Goal: Task Accomplishment & Management: Use online tool/utility

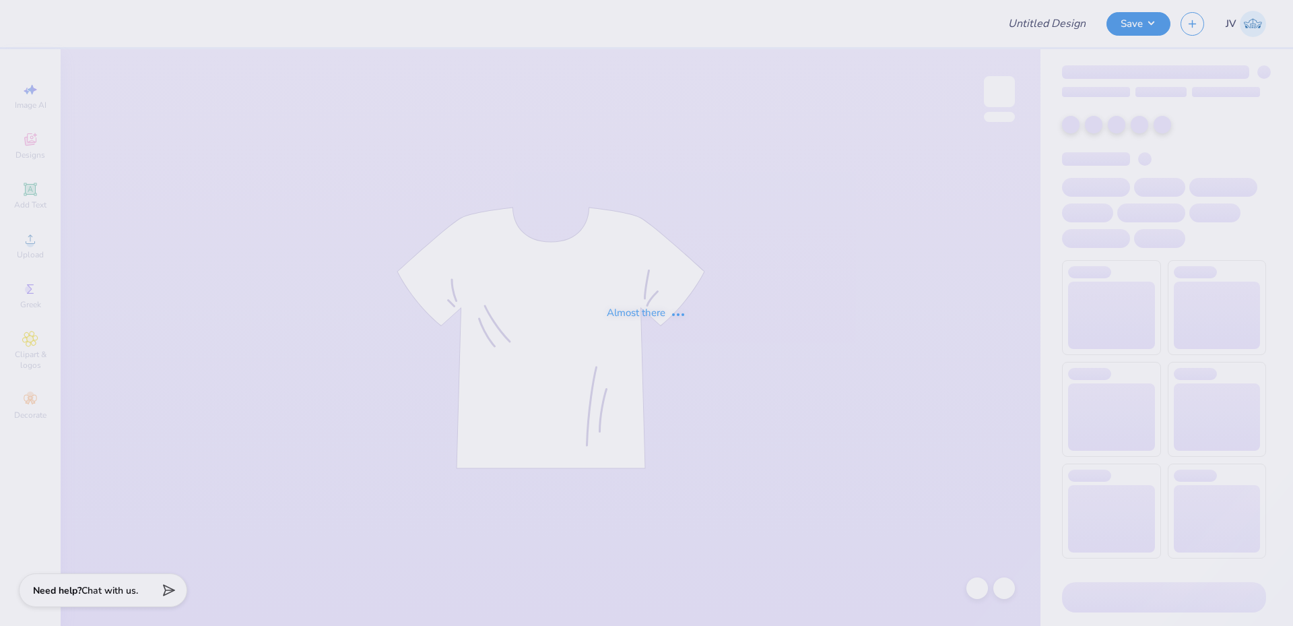
type input "Rush Shirts"
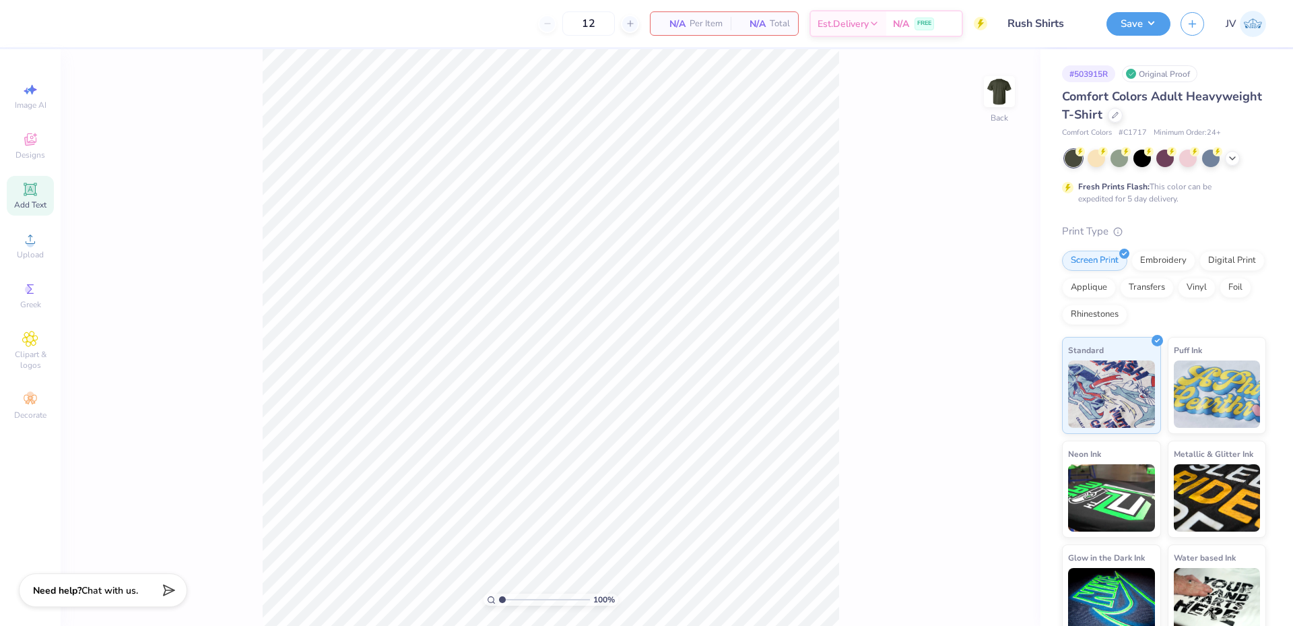
click at [32, 200] on span "Add Text" at bounding box center [30, 204] width 32 height 11
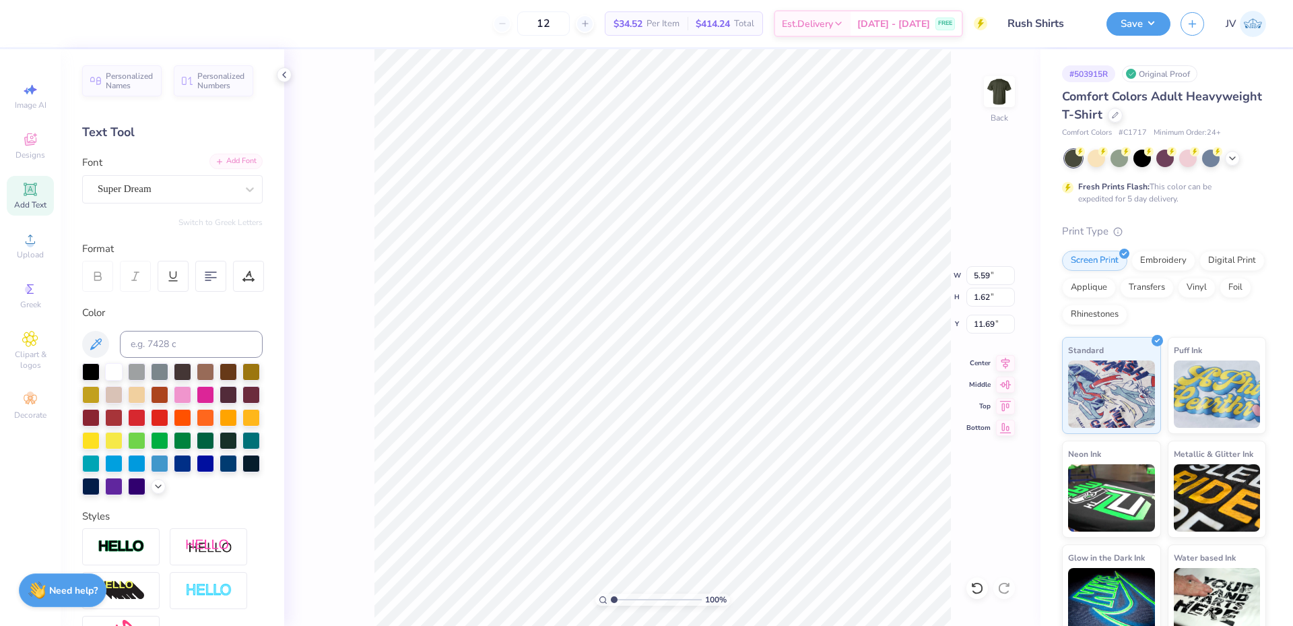
click at [242, 162] on div "Add Font" at bounding box center [235, 161] width 53 height 15
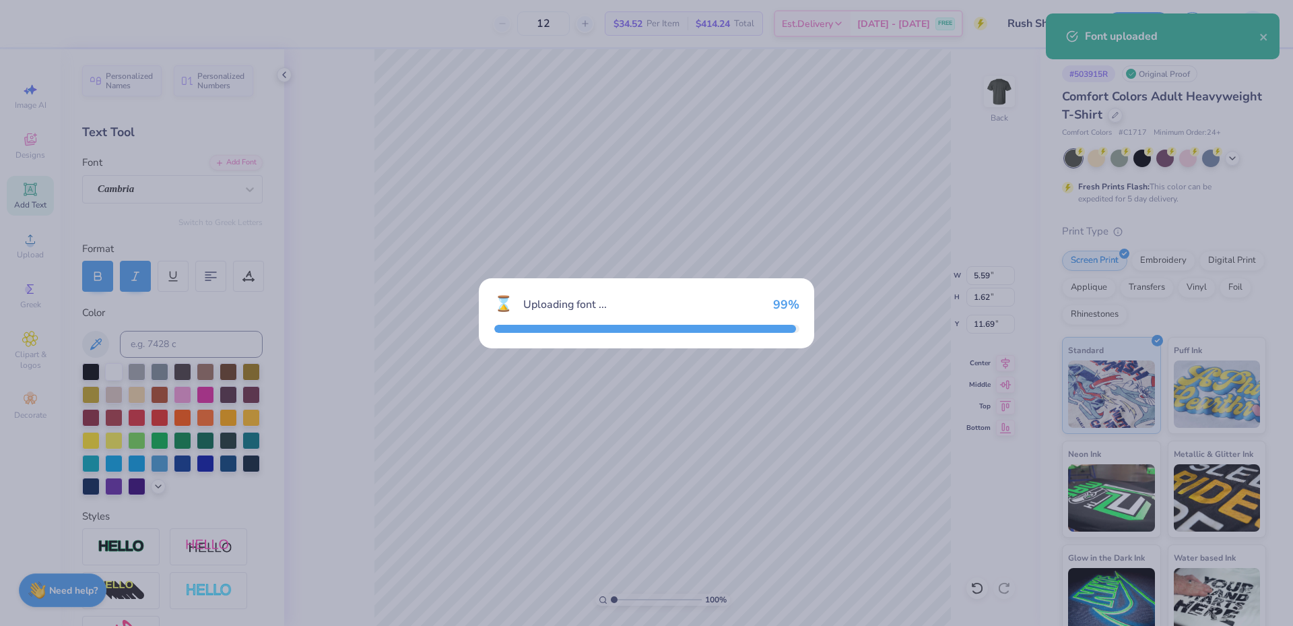
type input "5.36"
type input "1.54"
type input "11.73"
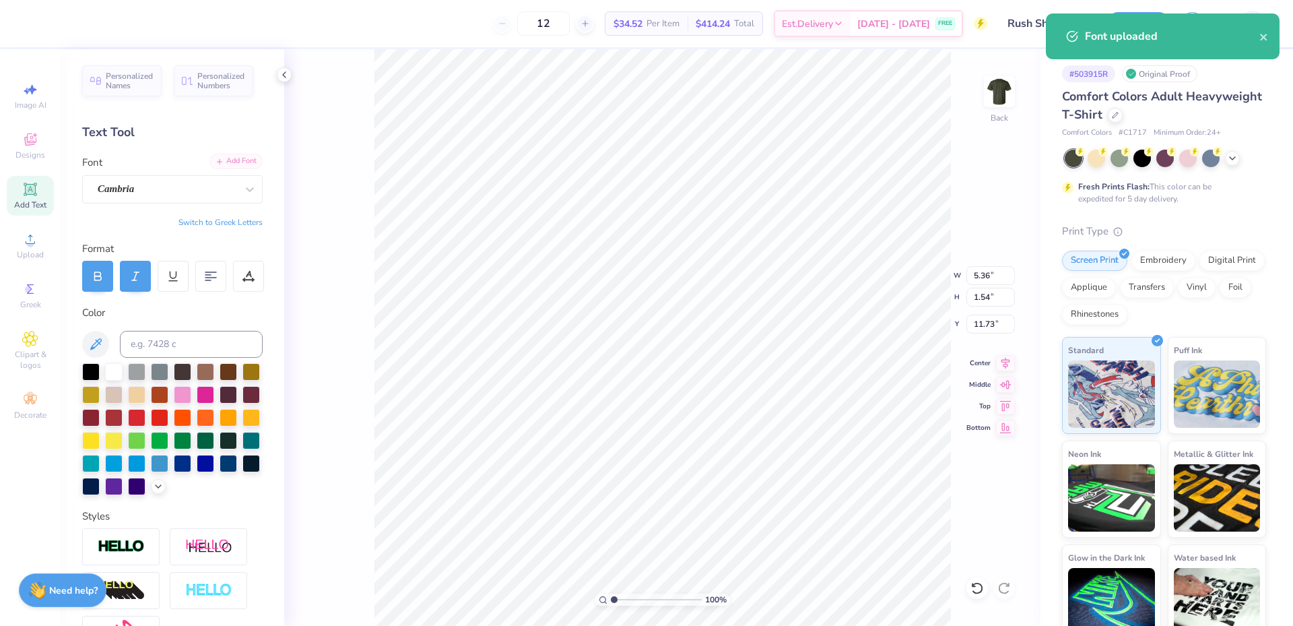
click at [234, 160] on div "Add Font" at bounding box center [235, 161] width 53 height 15
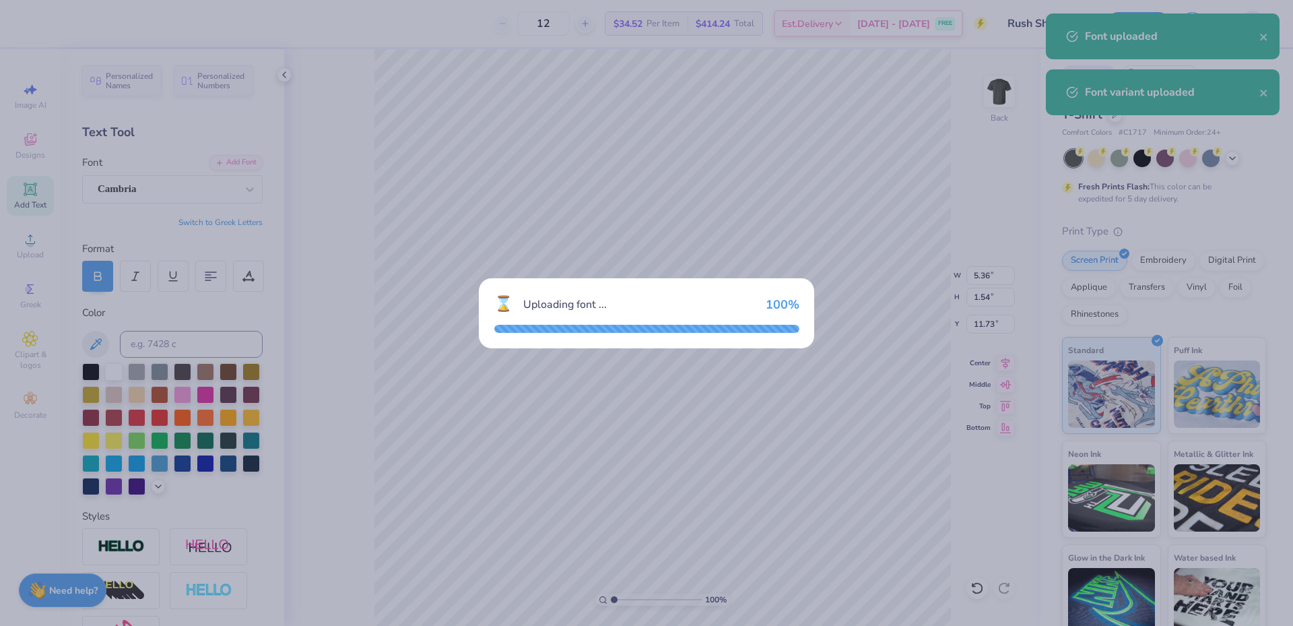
type input "5.57"
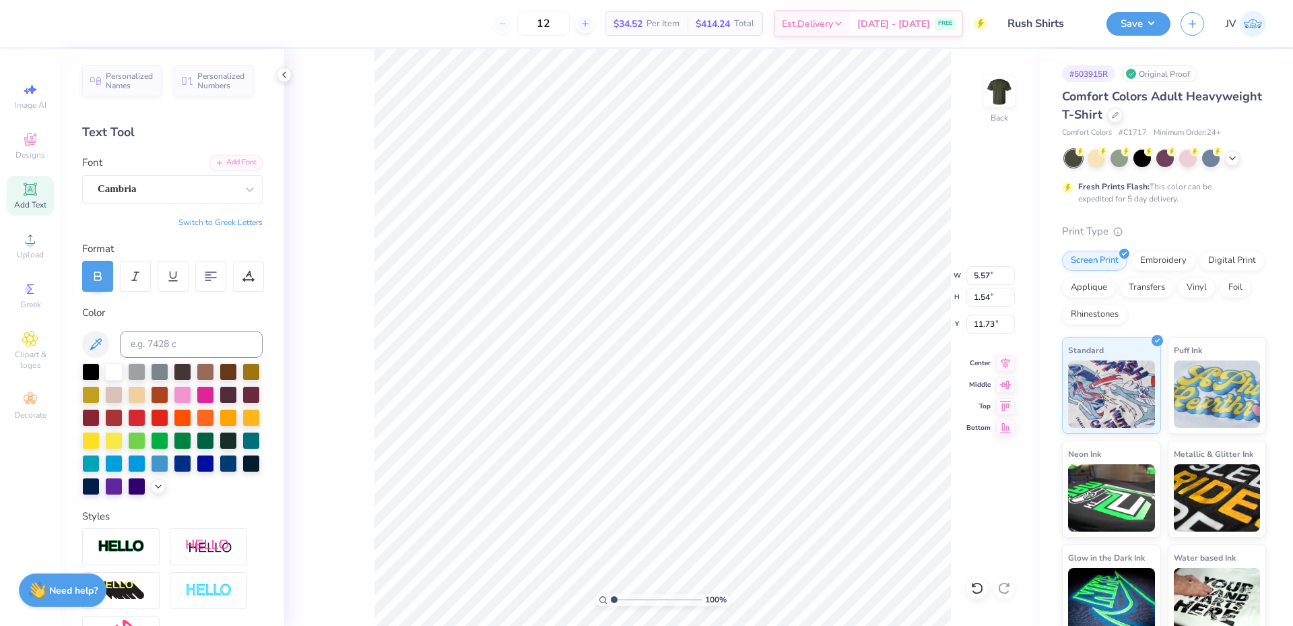
scroll to position [11, 3]
type textarea "FALL RUSH"
click at [734, 372] on li "Duplicate" at bounding box center [747, 373] width 106 height 26
type input "13.99"
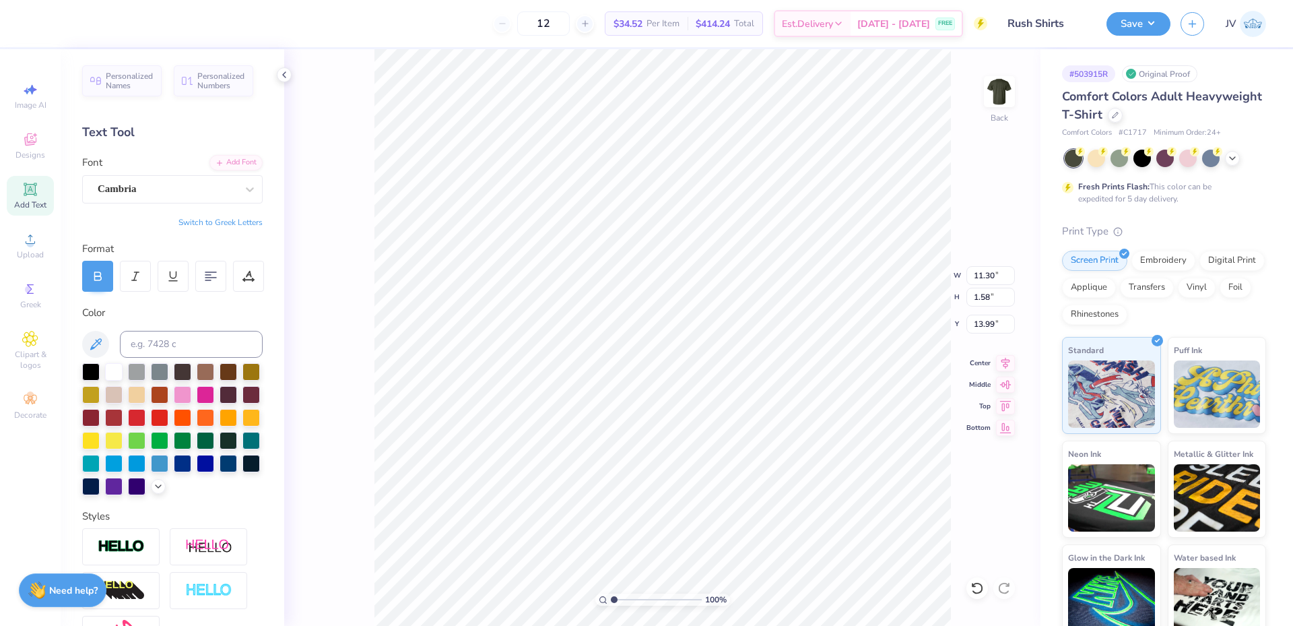
type textarea "2025"
type input "13.57"
type input "11.30"
type input "1.58"
type input "11.71"
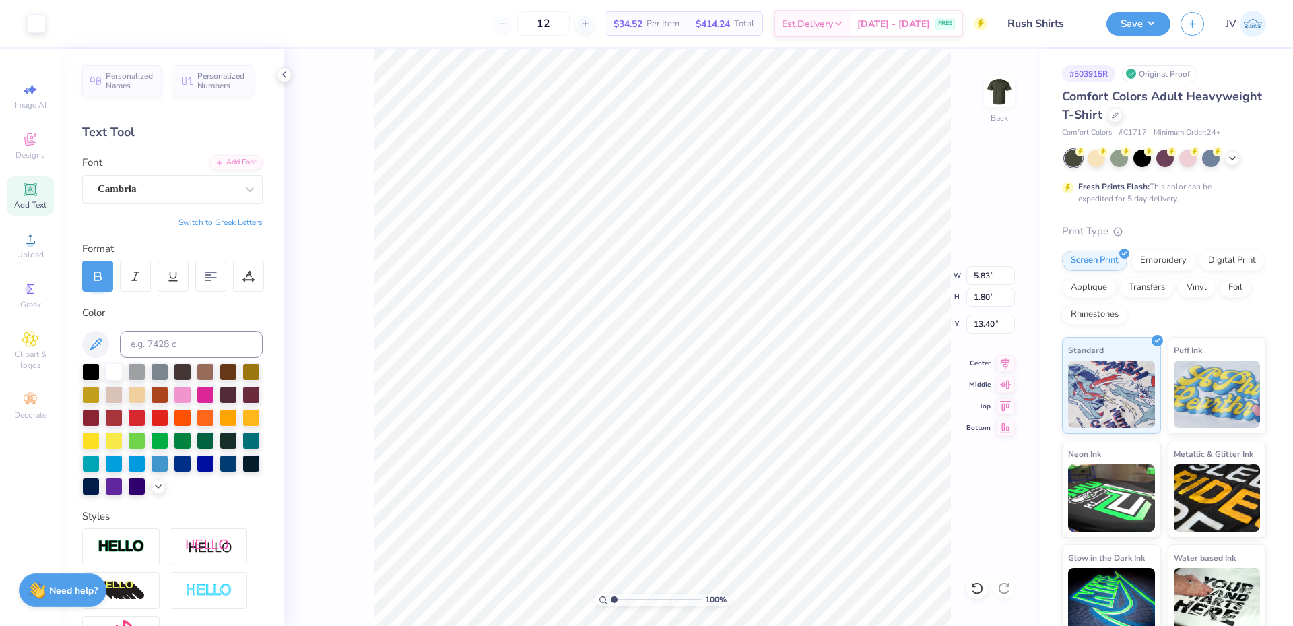
type input "5.83"
type input "1.80"
type input "12.69"
click at [1000, 100] on img at bounding box center [999, 92] width 54 height 54
click at [29, 255] on span "Upload" at bounding box center [30, 254] width 27 height 11
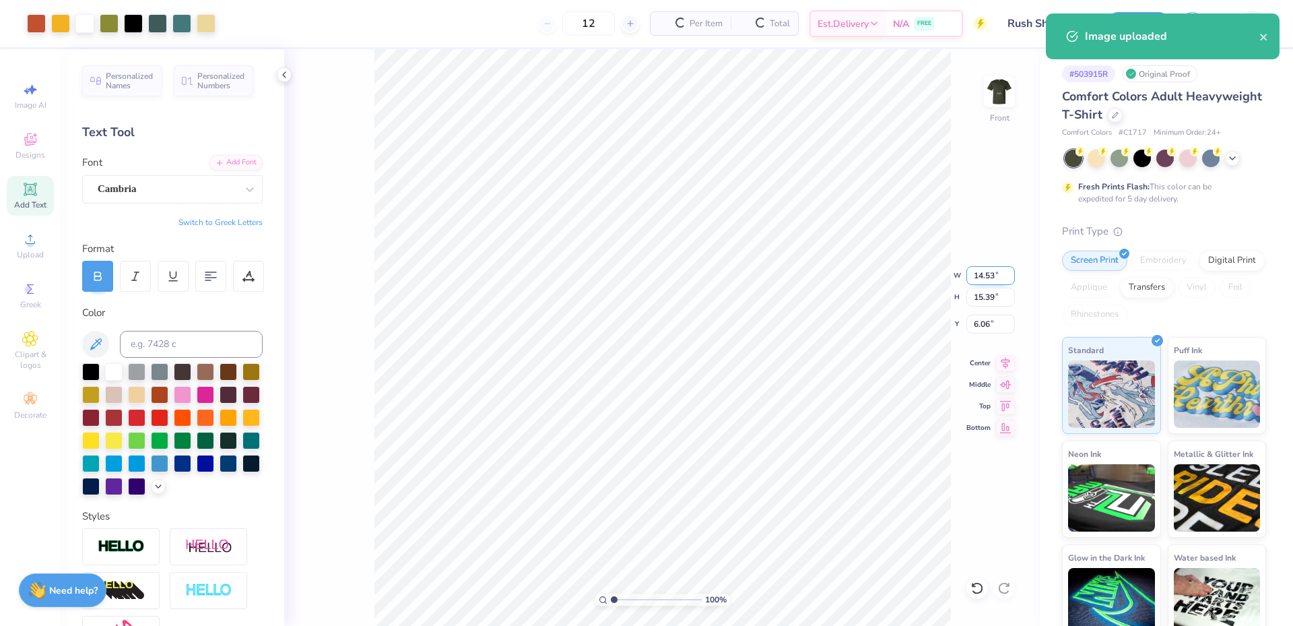
click at [985, 277] on input "14.53" at bounding box center [990, 275] width 48 height 19
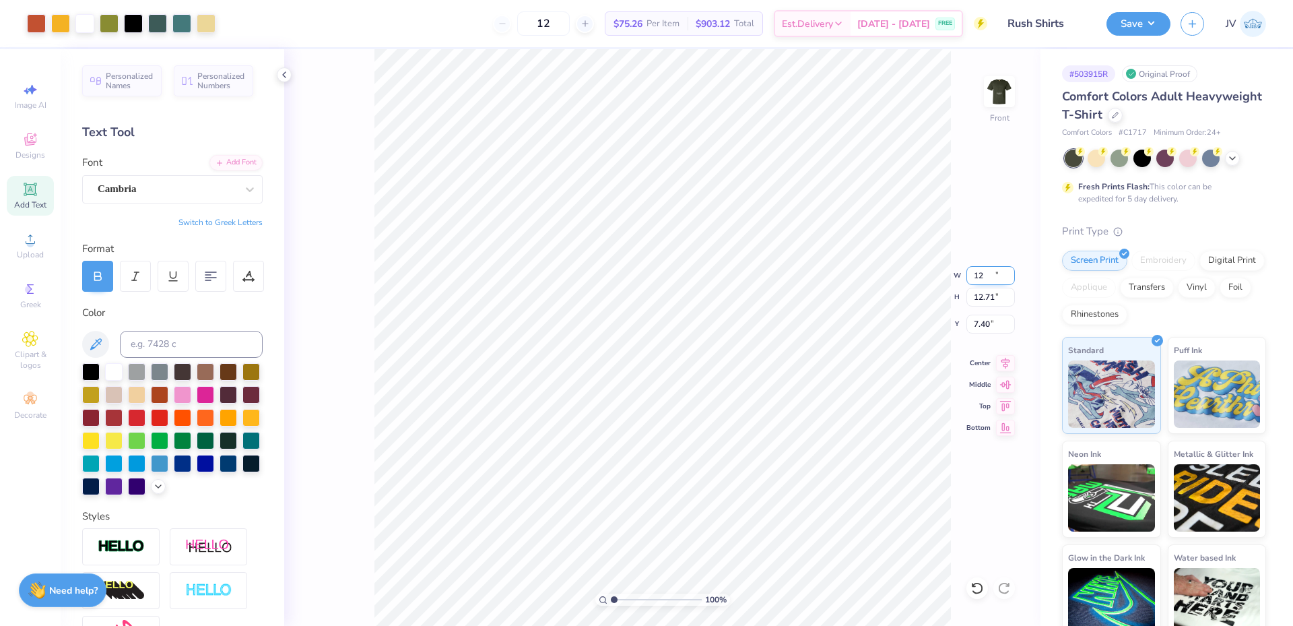
type input "12.00"
type input "12.71"
click at [980, 321] on input "7.40" at bounding box center [990, 323] width 48 height 19
type input "3.00"
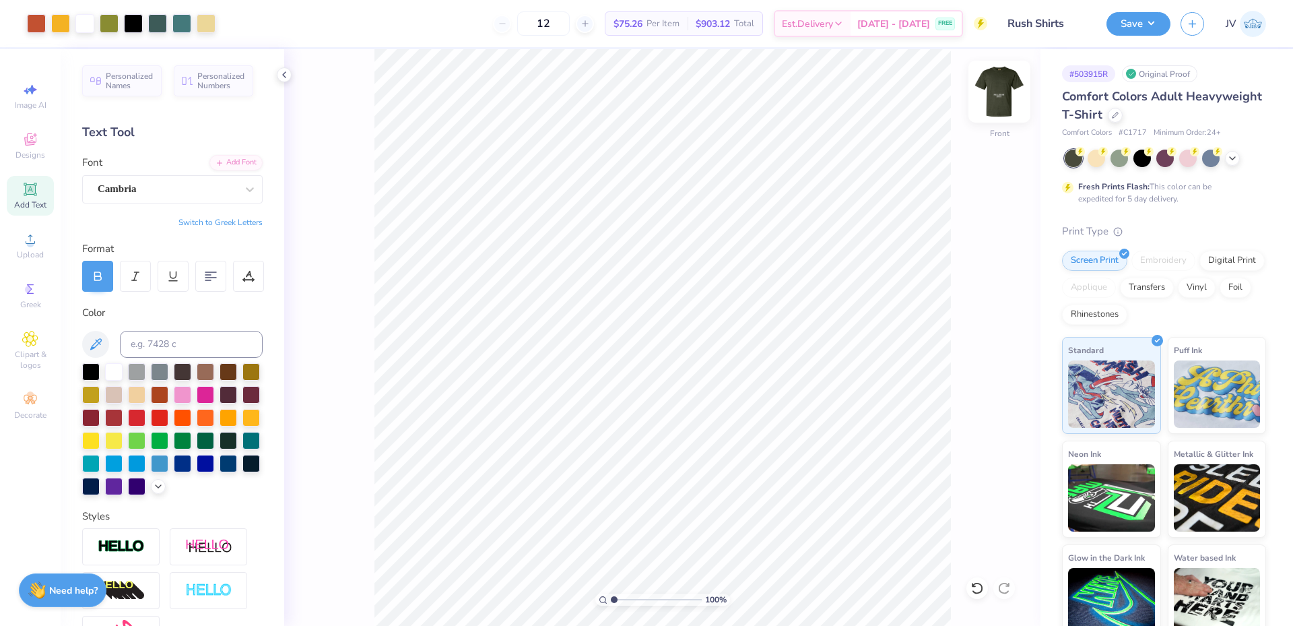
click at [994, 96] on img at bounding box center [999, 92] width 54 height 54
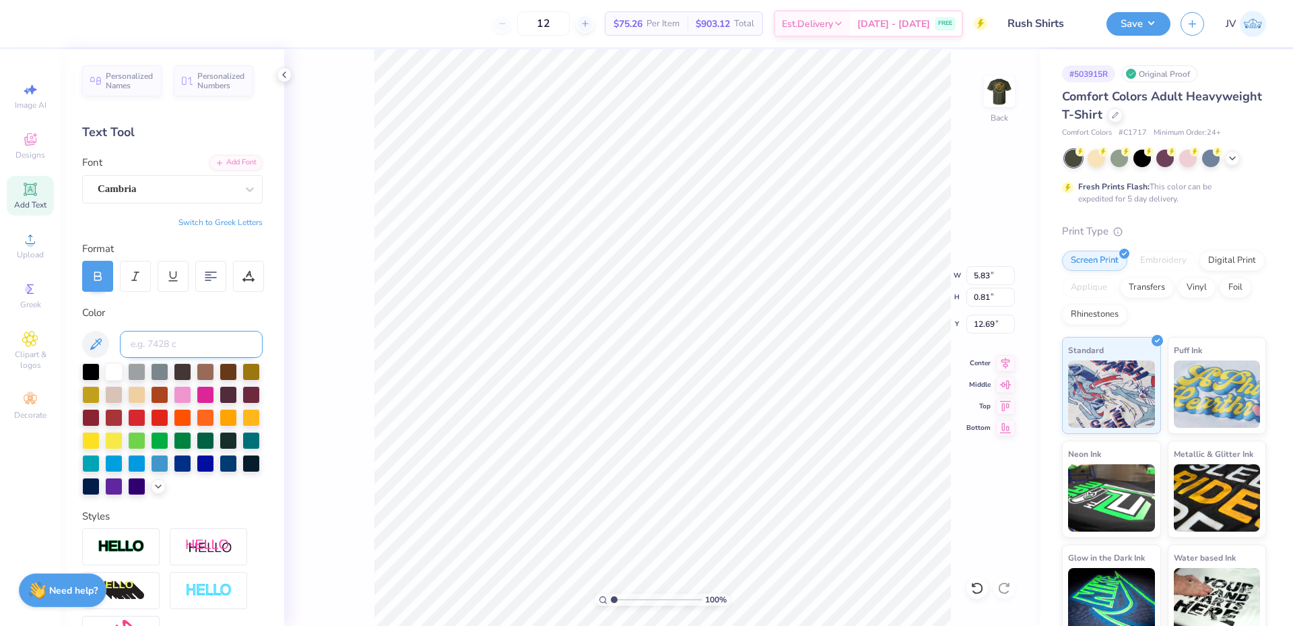
click at [193, 345] on input at bounding box center [191, 344] width 143 height 27
type input "74022 c"
click at [171, 346] on input at bounding box center [191, 344] width 143 height 27
type input "7402"
click at [690, 471] on li "Group" at bounding box center [708, 478] width 106 height 26
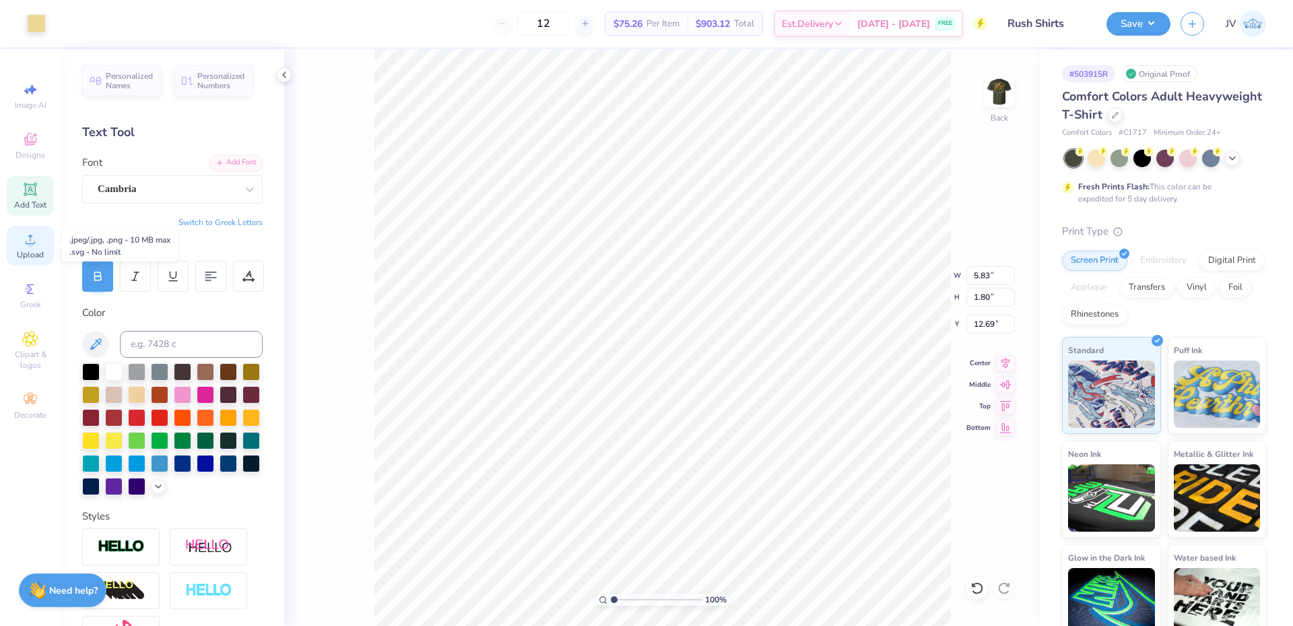
click at [35, 250] on span "Upload" at bounding box center [30, 254] width 27 height 11
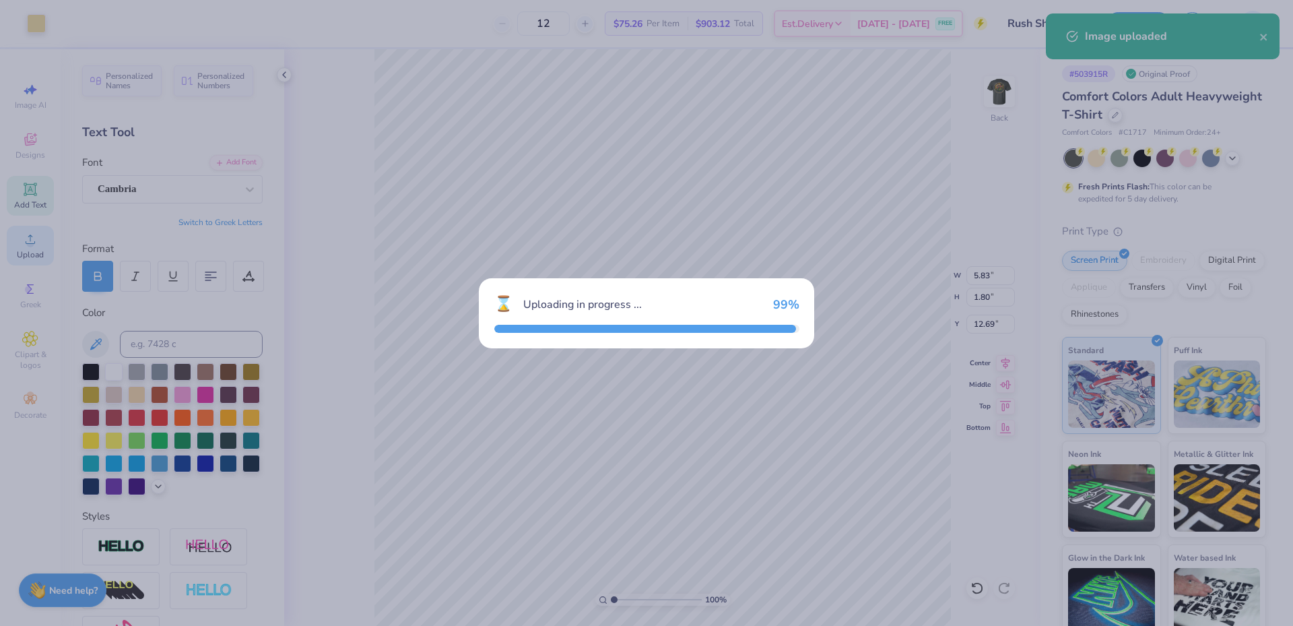
type input "13.66"
type input "10.29"
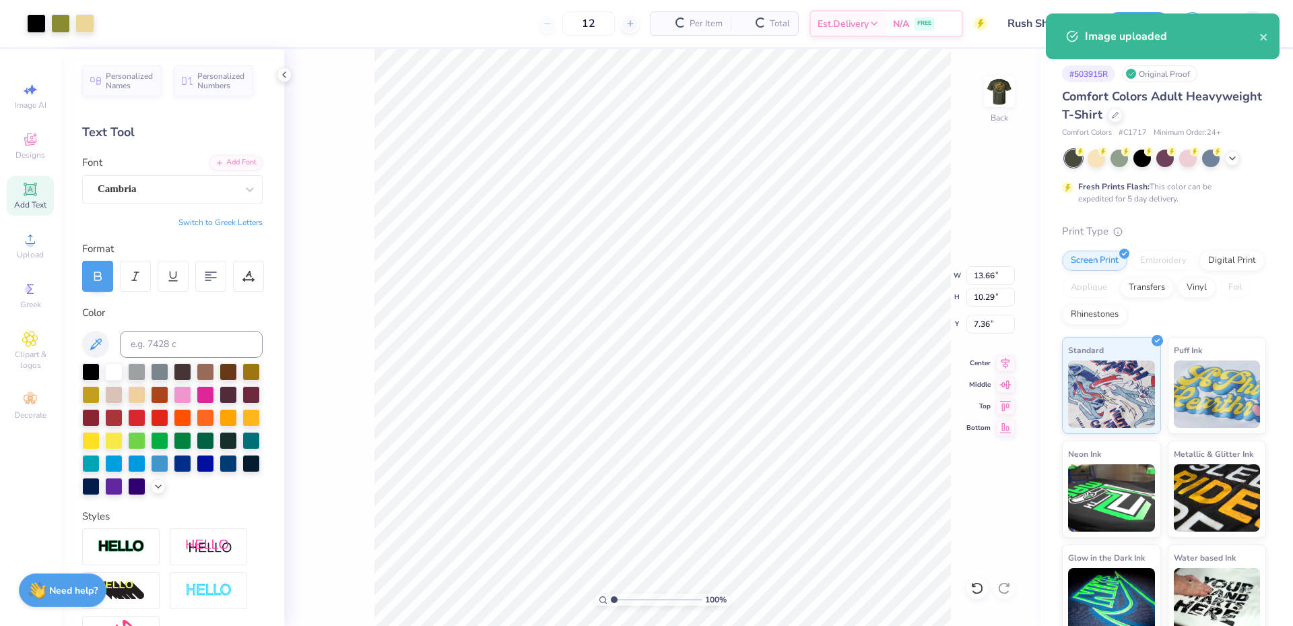
type input "1.42"
click at [985, 273] on input "13.66" at bounding box center [990, 275] width 48 height 19
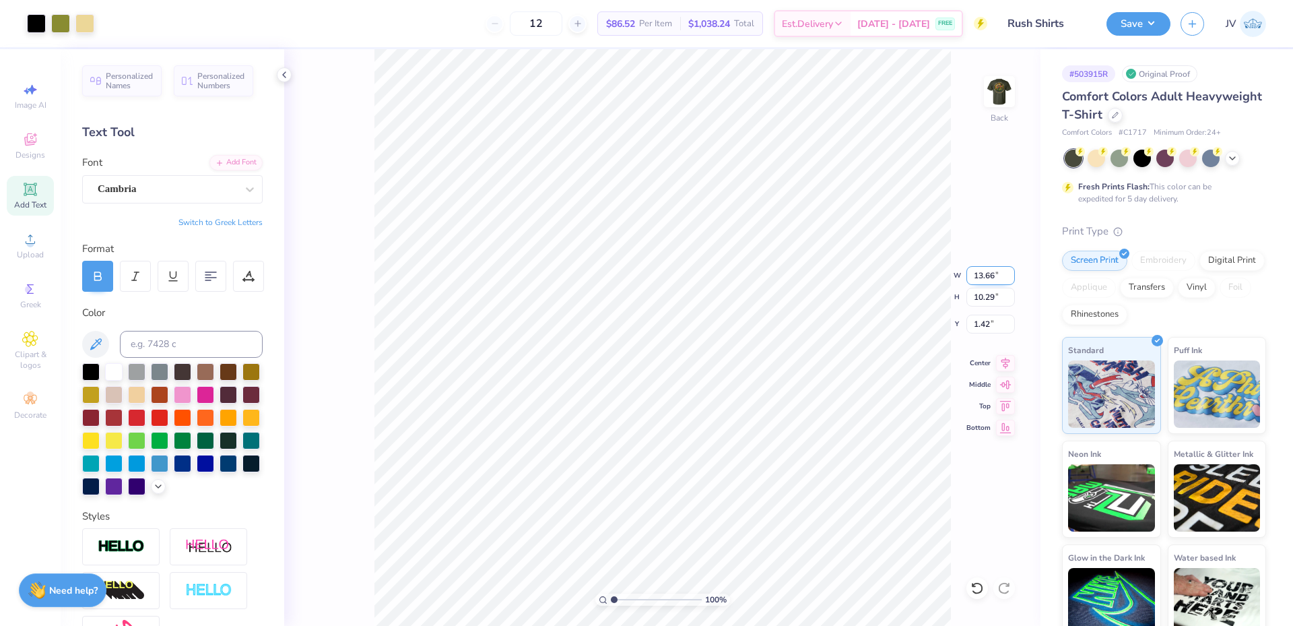
click at [985, 273] on input "13.66" at bounding box center [990, 275] width 48 height 19
type input "3.50"
type input "2.64"
type input "5.25"
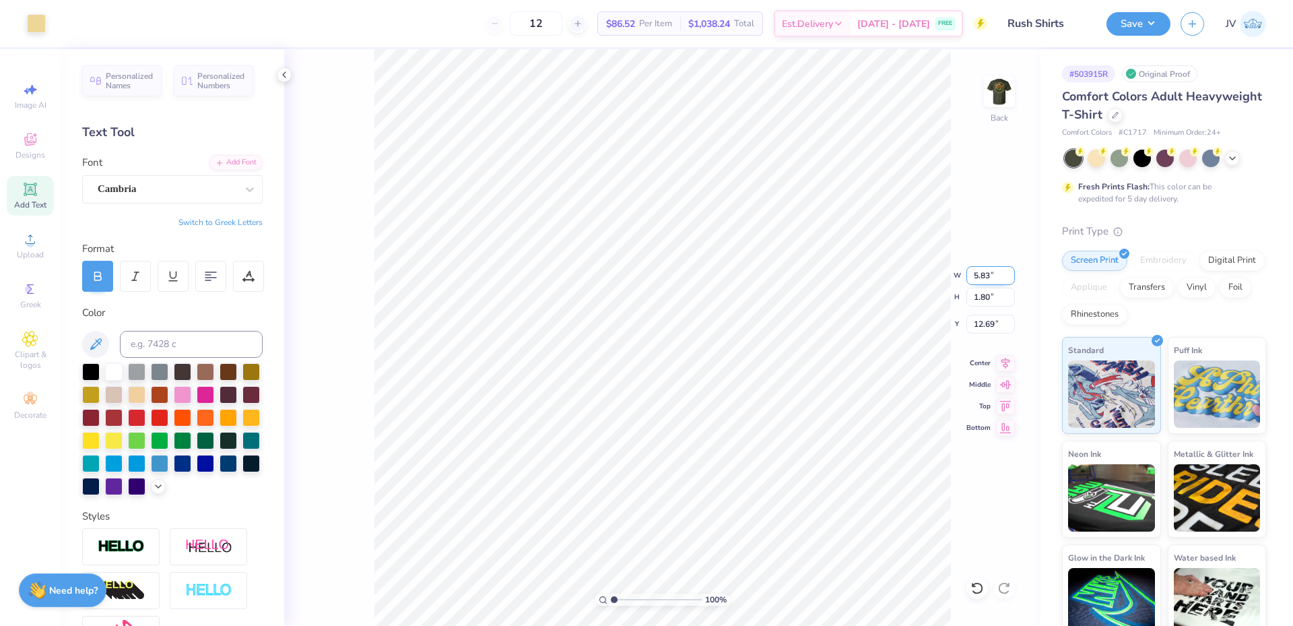
click at [982, 277] on input "5.83" at bounding box center [990, 275] width 48 height 19
type input "3.50"
type input "1.08"
type input "8.18"
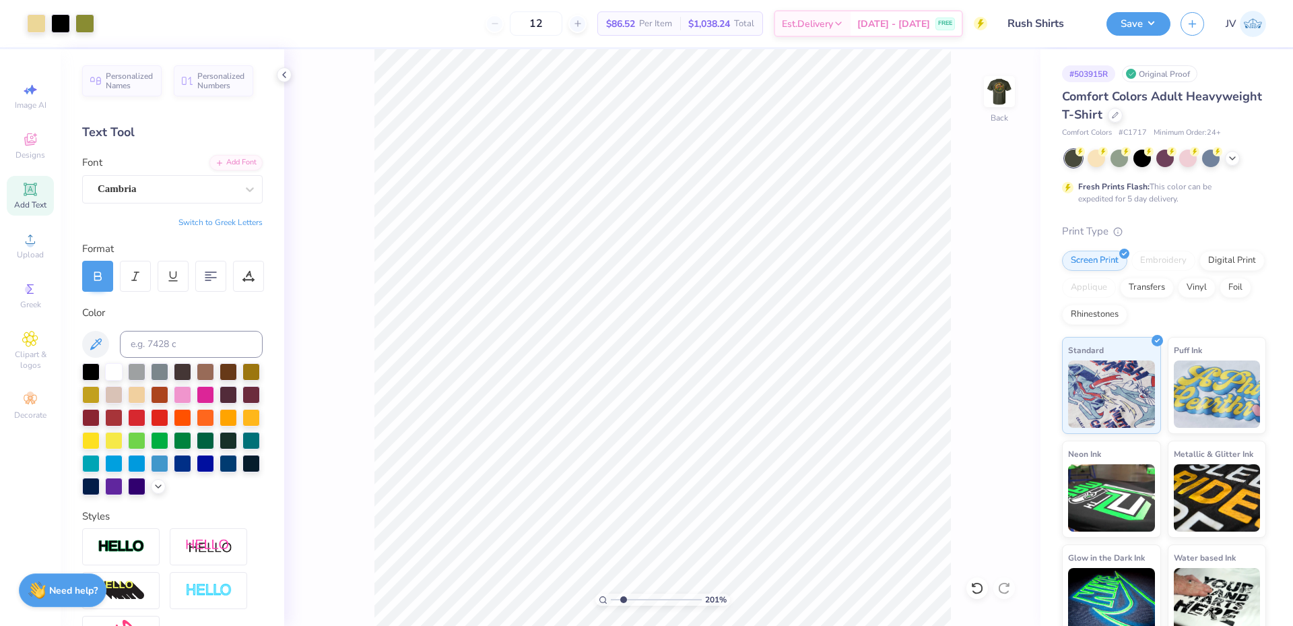
drag, startPoint x: 614, startPoint y: 599, endPoint x: 623, endPoint y: 598, distance: 8.9
type input "2.01"
click at [623, 598] on input "range" at bounding box center [656, 599] width 91 height 12
click at [699, 483] on li "Ungroup" at bounding box center [709, 486] width 106 height 26
click at [143, 347] on input at bounding box center [191, 344] width 143 height 27
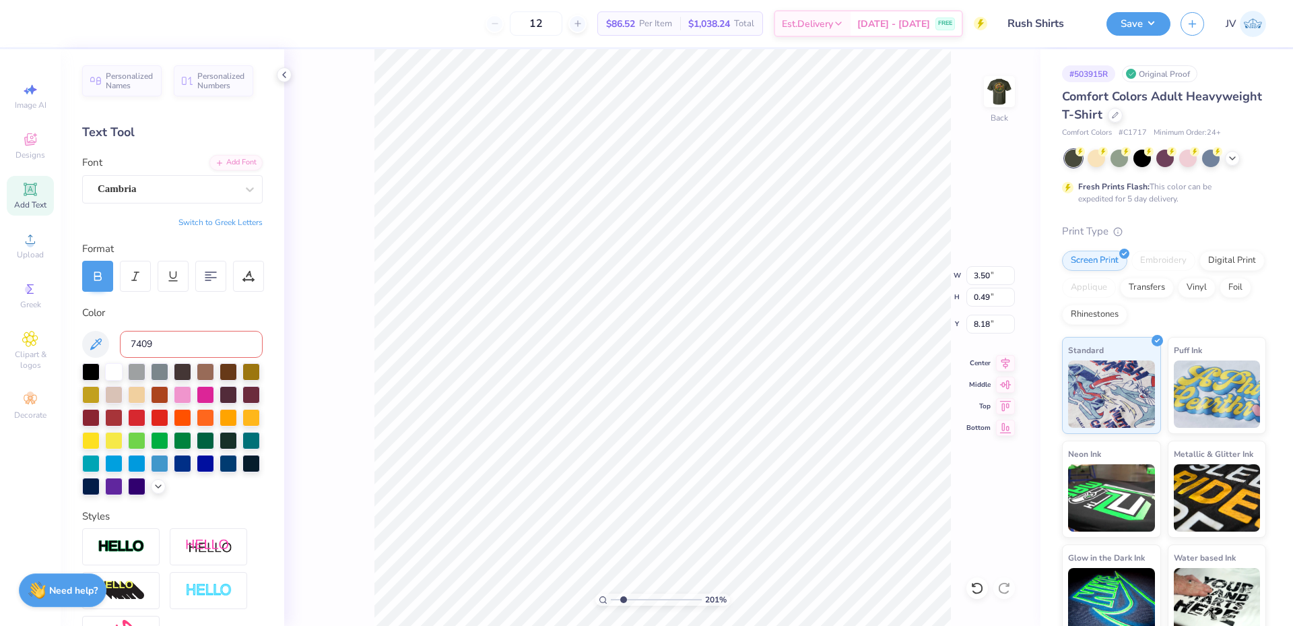
click at [158, 339] on input "7409" at bounding box center [191, 344] width 143 height 27
click at [159, 339] on input "7409" at bounding box center [191, 344] width 143 height 27
click at [172, 342] on input "7409" at bounding box center [191, 344] width 143 height 27
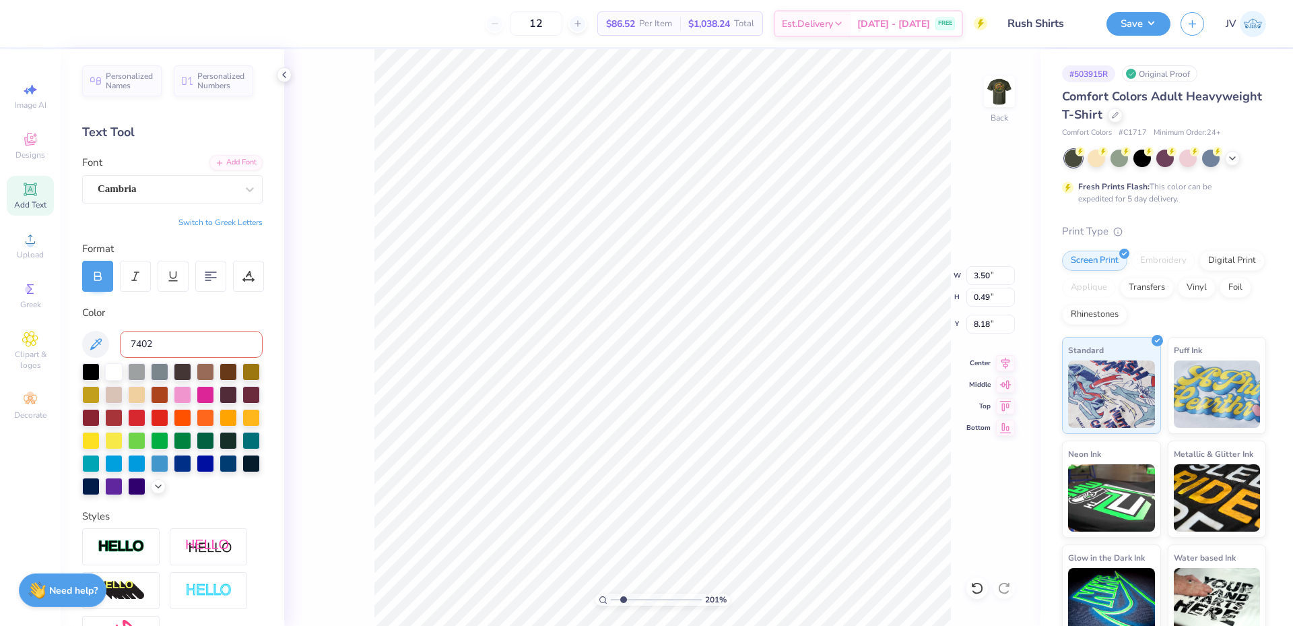
type input "7402"
click at [156, 337] on input at bounding box center [191, 344] width 143 height 27
type input "7409"
click at [156, 351] on input at bounding box center [191, 344] width 143 height 27
type input "7409"
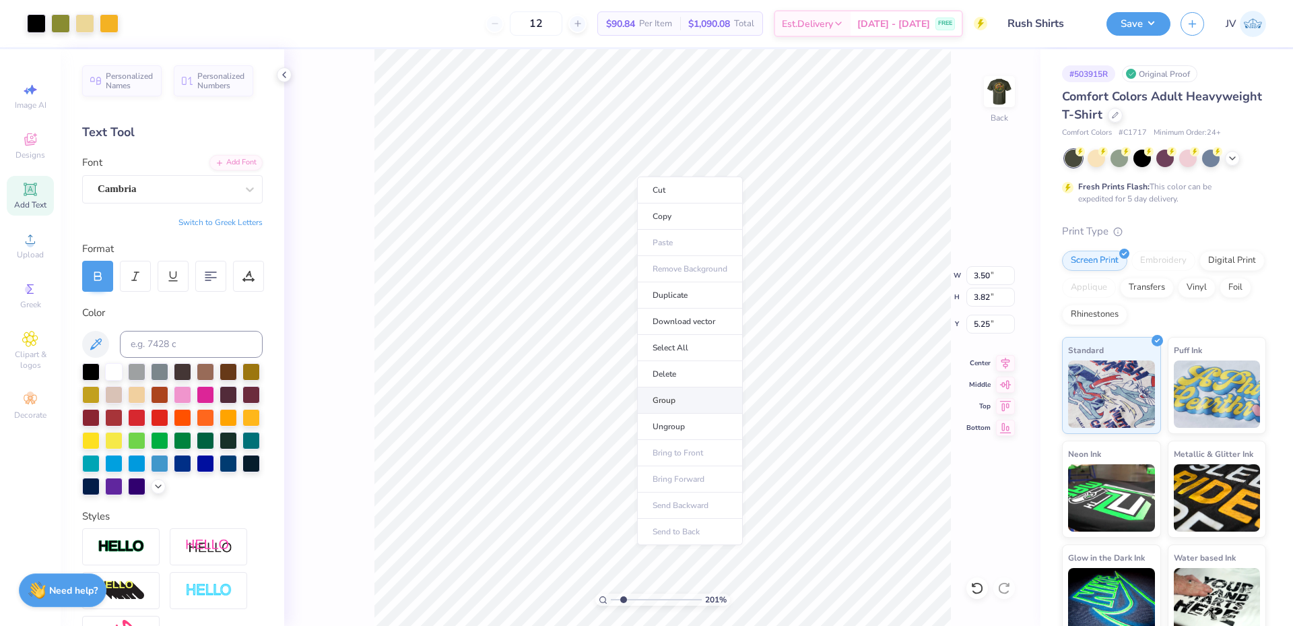
click at [680, 397] on li "Group" at bounding box center [690, 400] width 106 height 26
drag, startPoint x: 622, startPoint y: 599, endPoint x: 600, endPoint y: 594, distance: 22.1
type input "1"
click at [611, 595] on input "range" at bounding box center [656, 599] width 91 height 12
click at [981, 325] on input "5.25" at bounding box center [990, 323] width 48 height 19
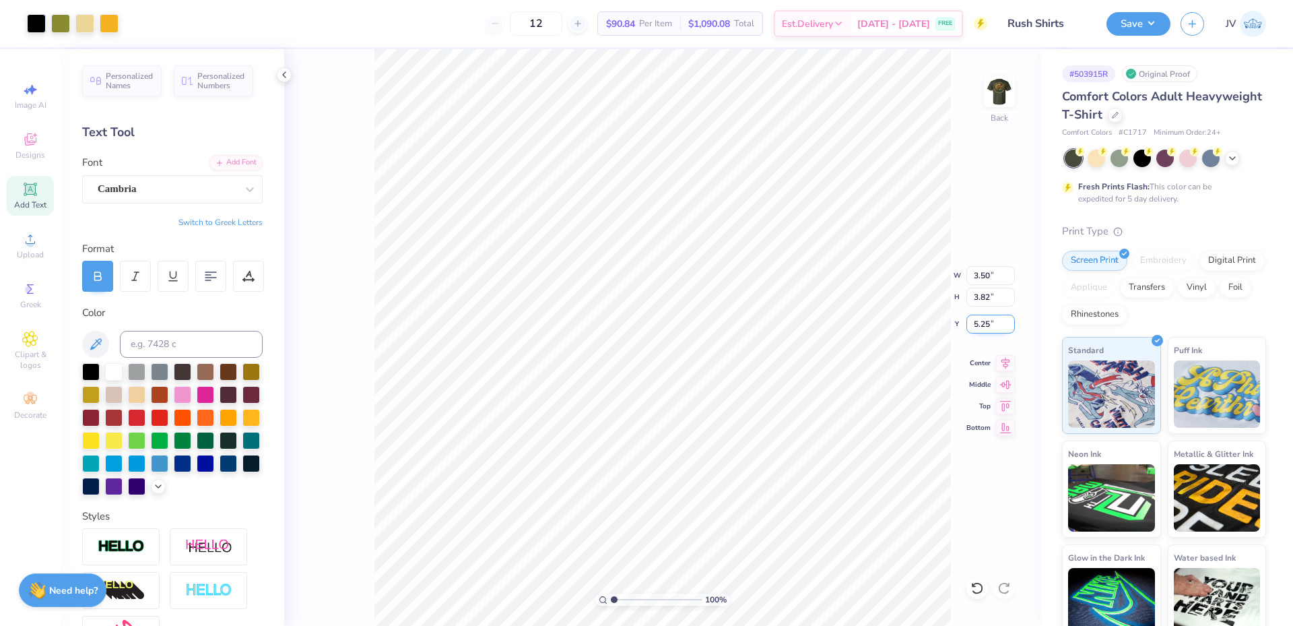
click at [981, 325] on input "5.25" at bounding box center [990, 323] width 48 height 19
type input "3.00"
click at [1003, 98] on img at bounding box center [999, 92] width 54 height 54
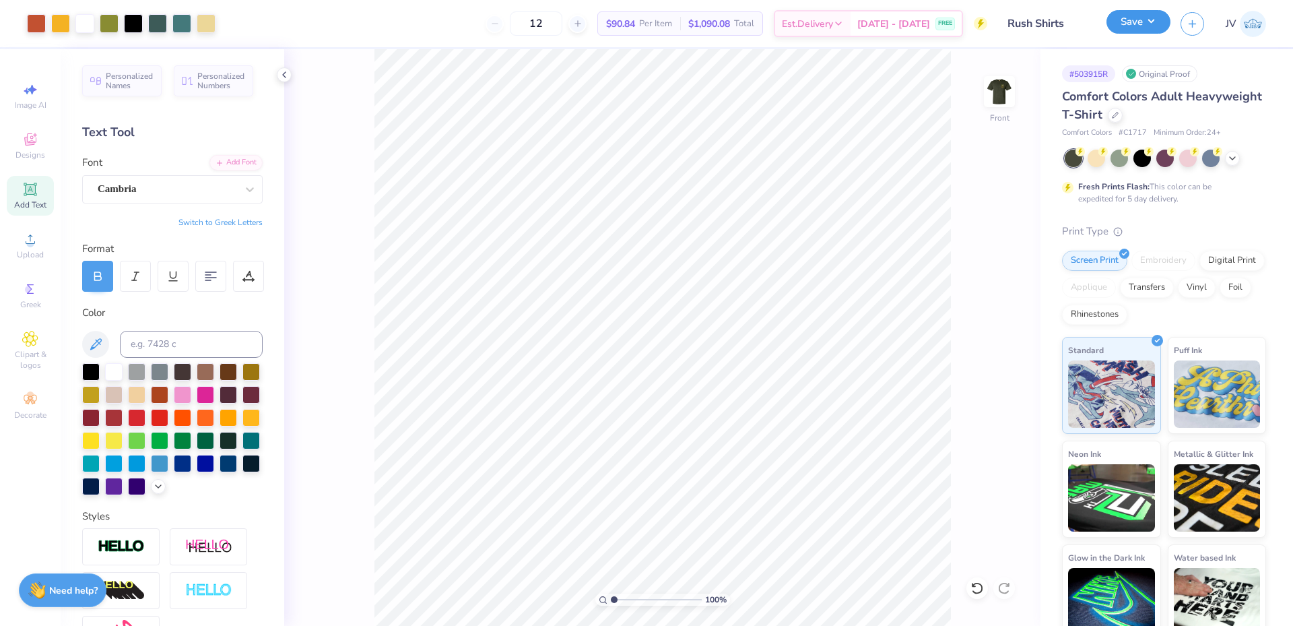
click at [1119, 20] on button "Save" at bounding box center [1138, 22] width 64 height 24
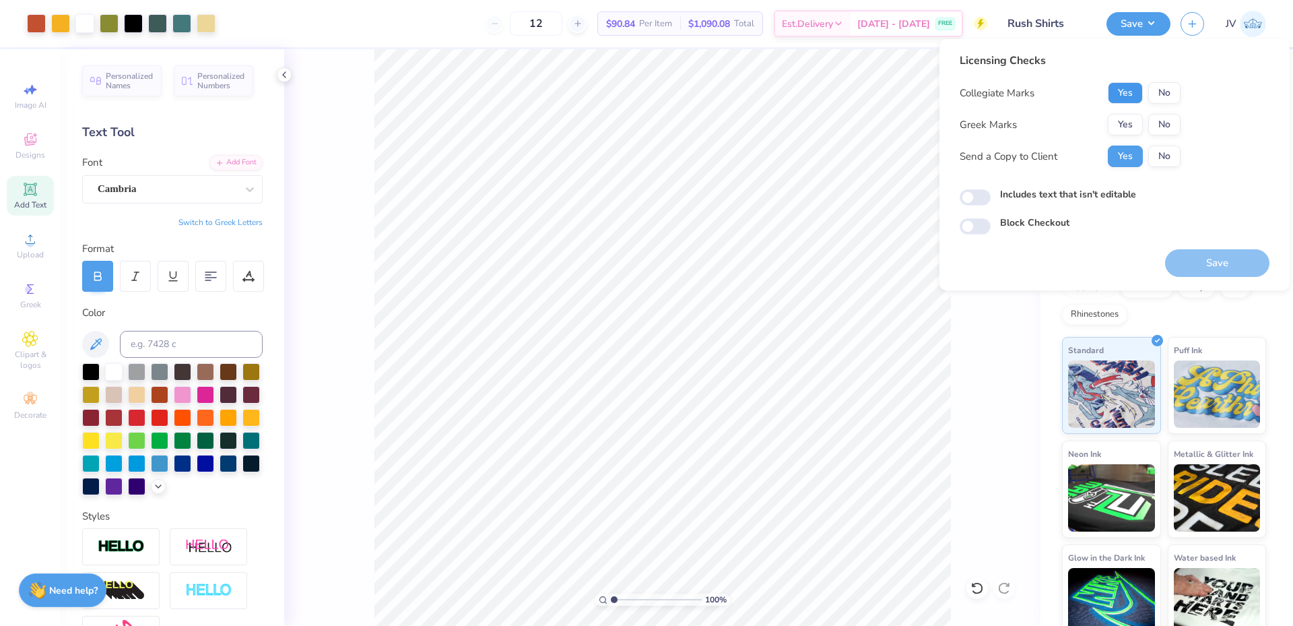
click at [1119, 93] on button "Yes" at bounding box center [1125, 93] width 35 height 22
click at [1119, 120] on button "Yes" at bounding box center [1125, 125] width 35 height 22
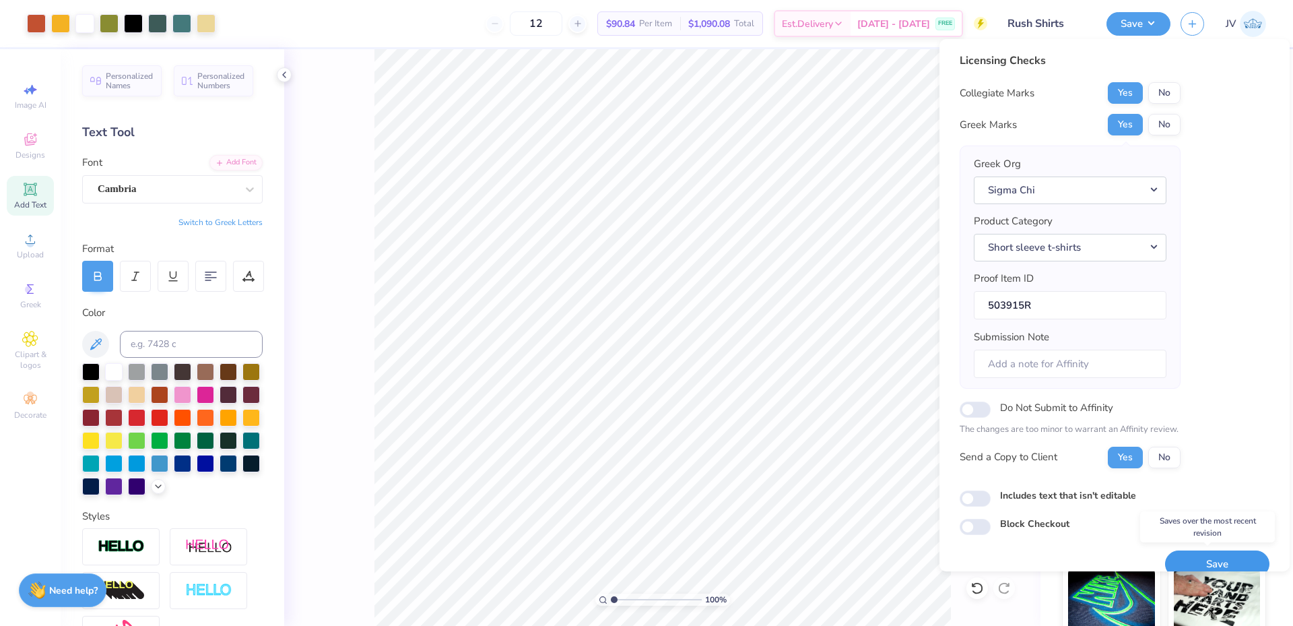
click at [1200, 560] on button "Save" at bounding box center [1217, 564] width 104 height 28
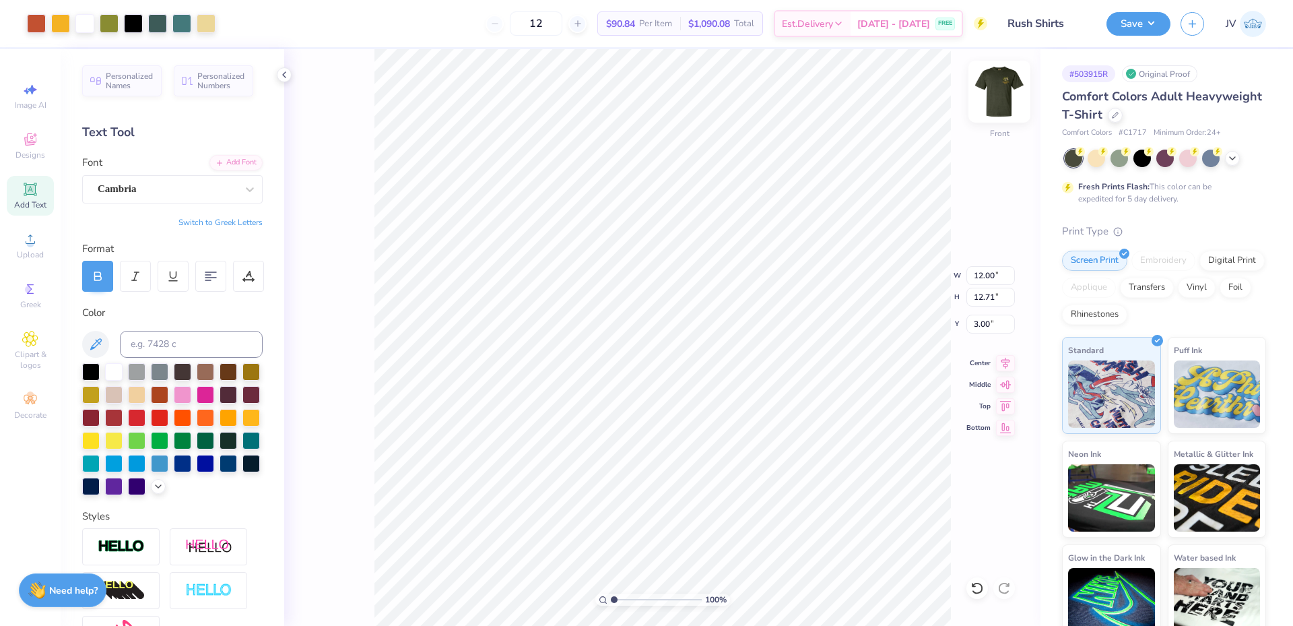
click at [1003, 94] on img at bounding box center [999, 92] width 54 height 54
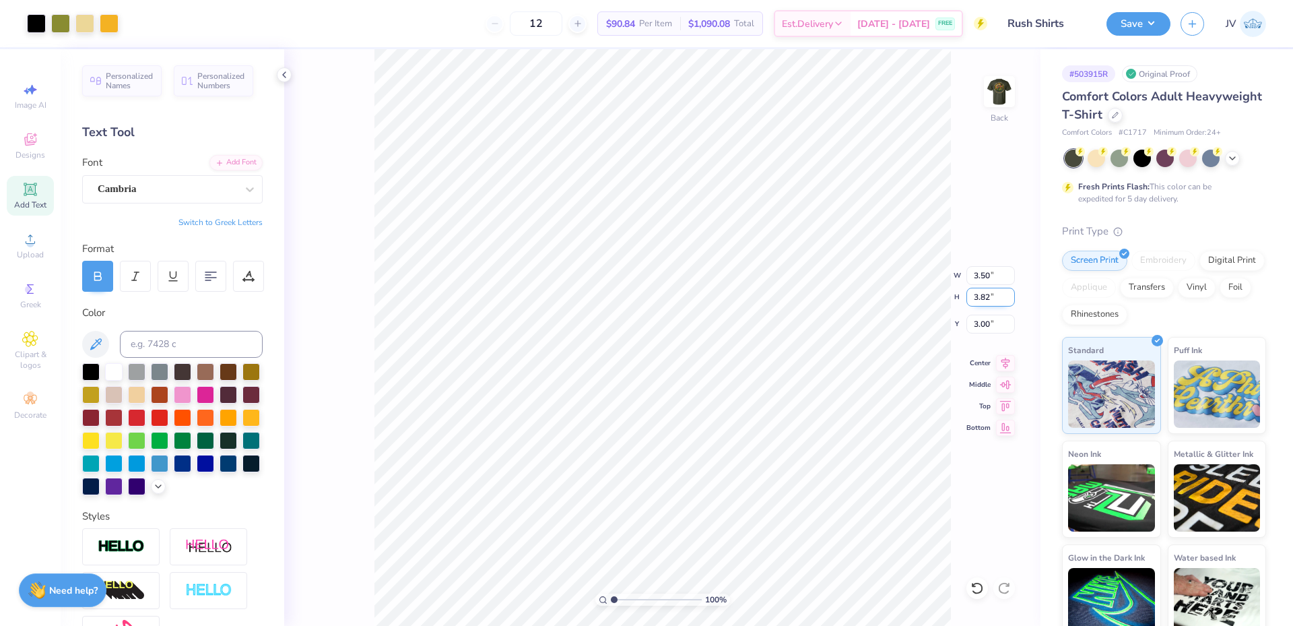
click at [989, 293] on input "3.82" at bounding box center [990, 297] width 48 height 19
type input "3.5"
type input "3.21"
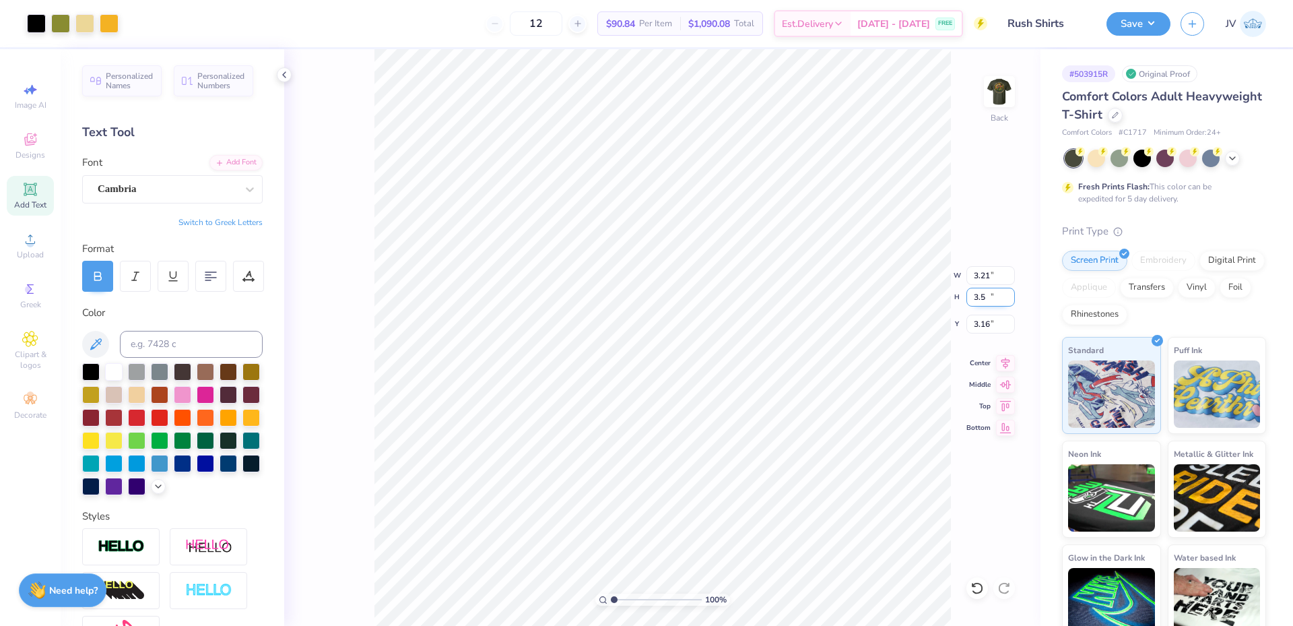
type input "3.50"
type input "3.16"
click at [1122, 23] on button "Save" at bounding box center [1138, 22] width 64 height 24
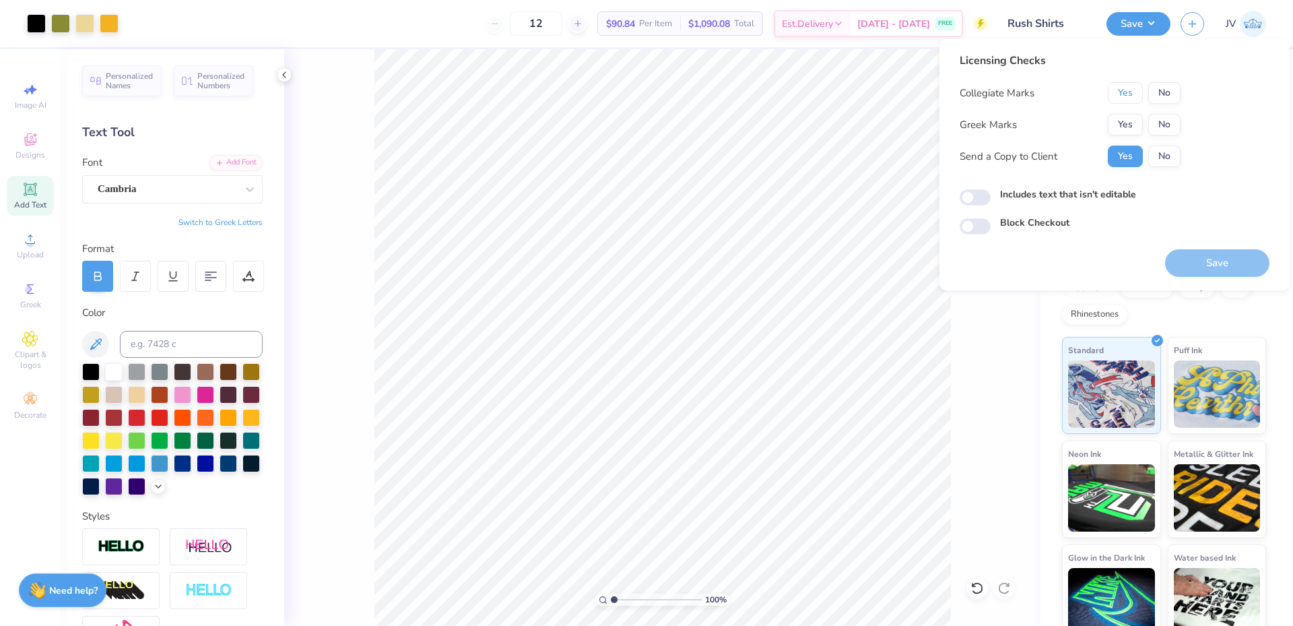
drag, startPoint x: 1123, startPoint y: 94, endPoint x: 1123, endPoint y: 104, distance: 10.1
click at [1123, 95] on button "Yes" at bounding box center [1125, 93] width 35 height 22
click at [1122, 119] on button "Yes" at bounding box center [1125, 125] width 35 height 22
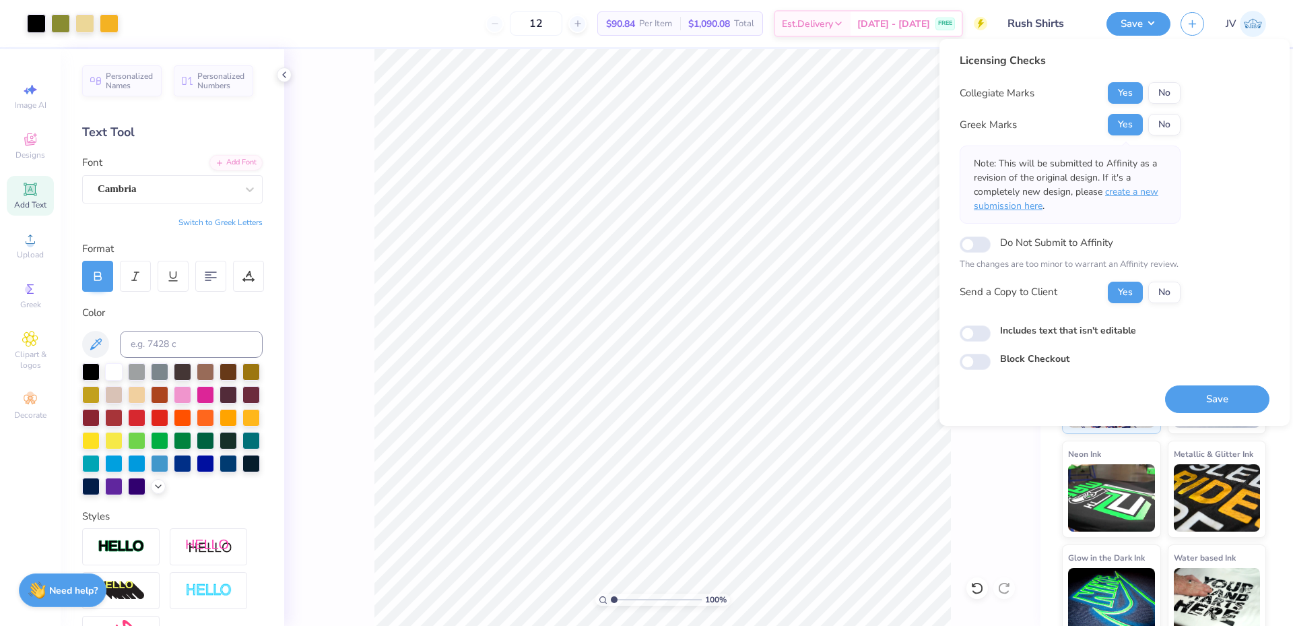
click at [1135, 185] on span "create a new submission here" at bounding box center [1066, 198] width 185 height 27
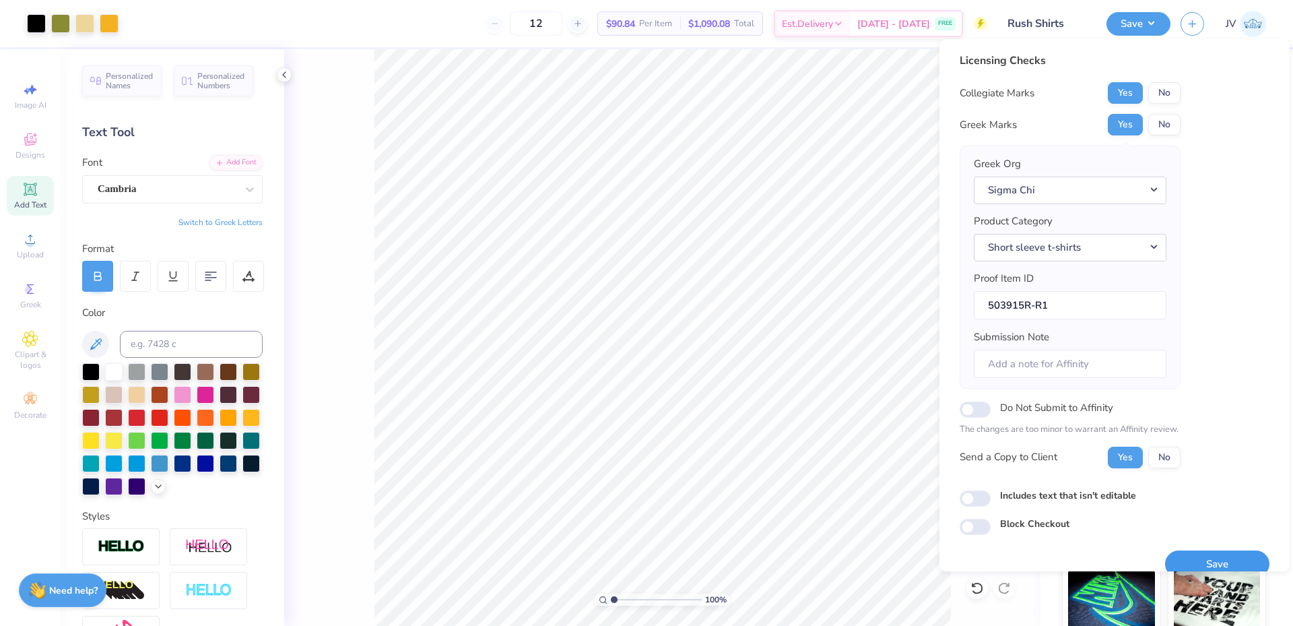
click at [1205, 558] on button "Save" at bounding box center [1217, 564] width 104 height 28
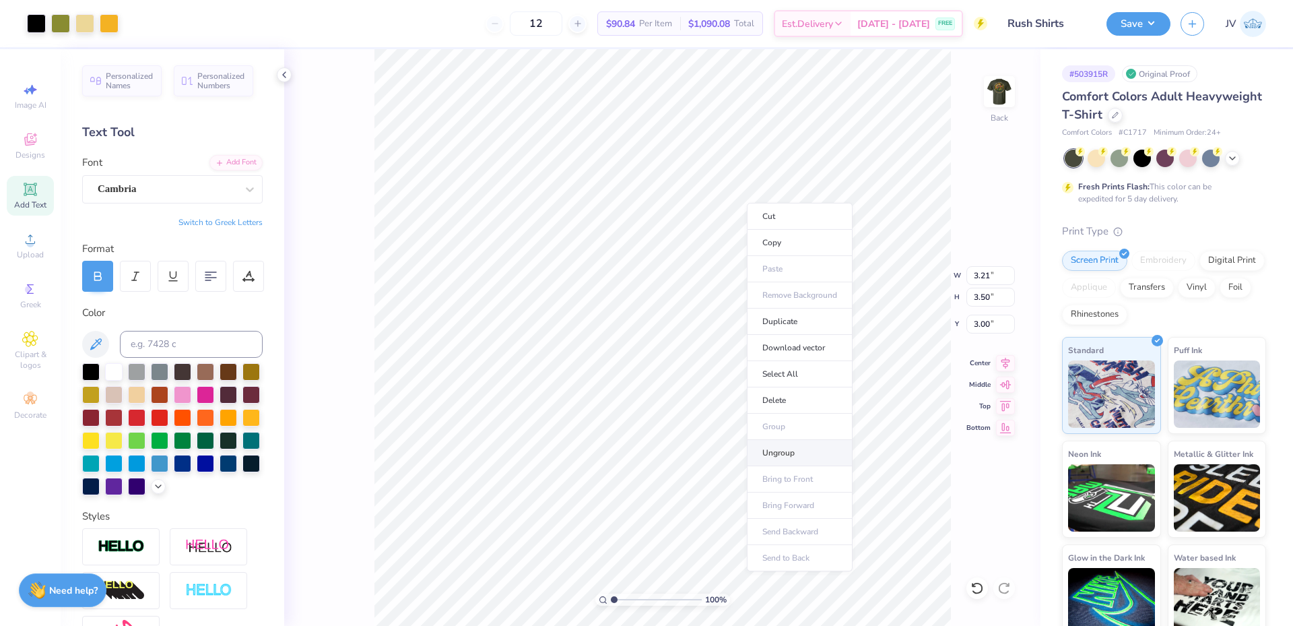
click at [777, 453] on li "Ungroup" at bounding box center [800, 453] width 106 height 26
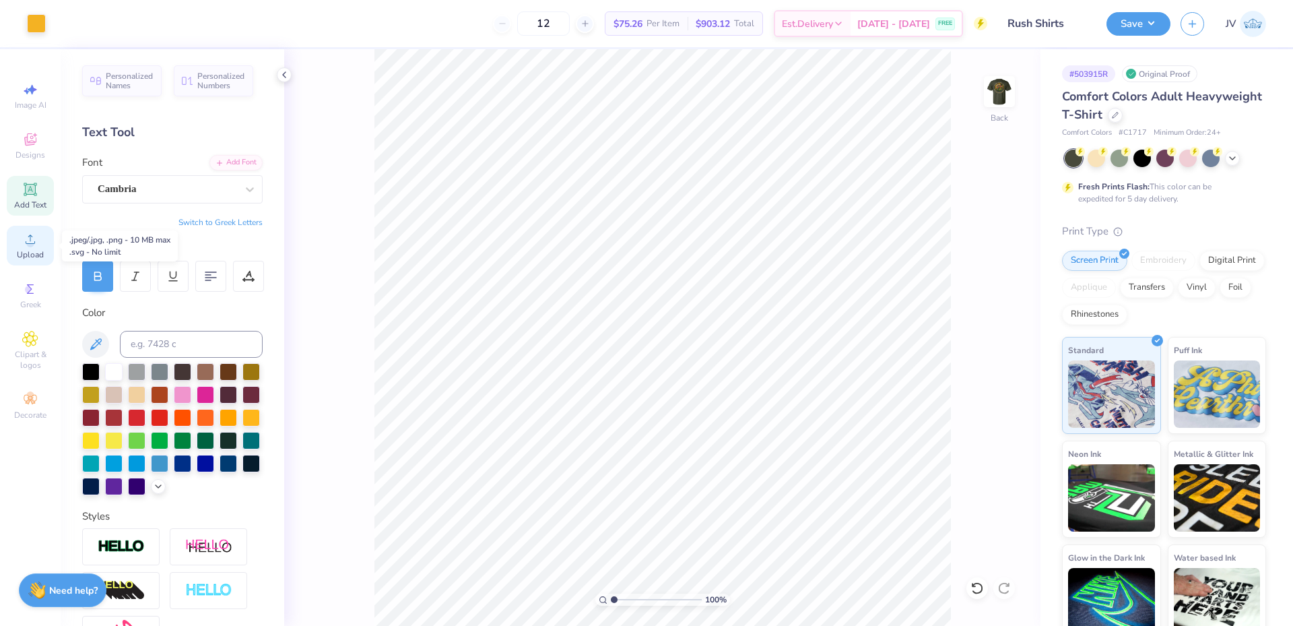
click at [34, 234] on icon at bounding box center [30, 239] width 16 height 16
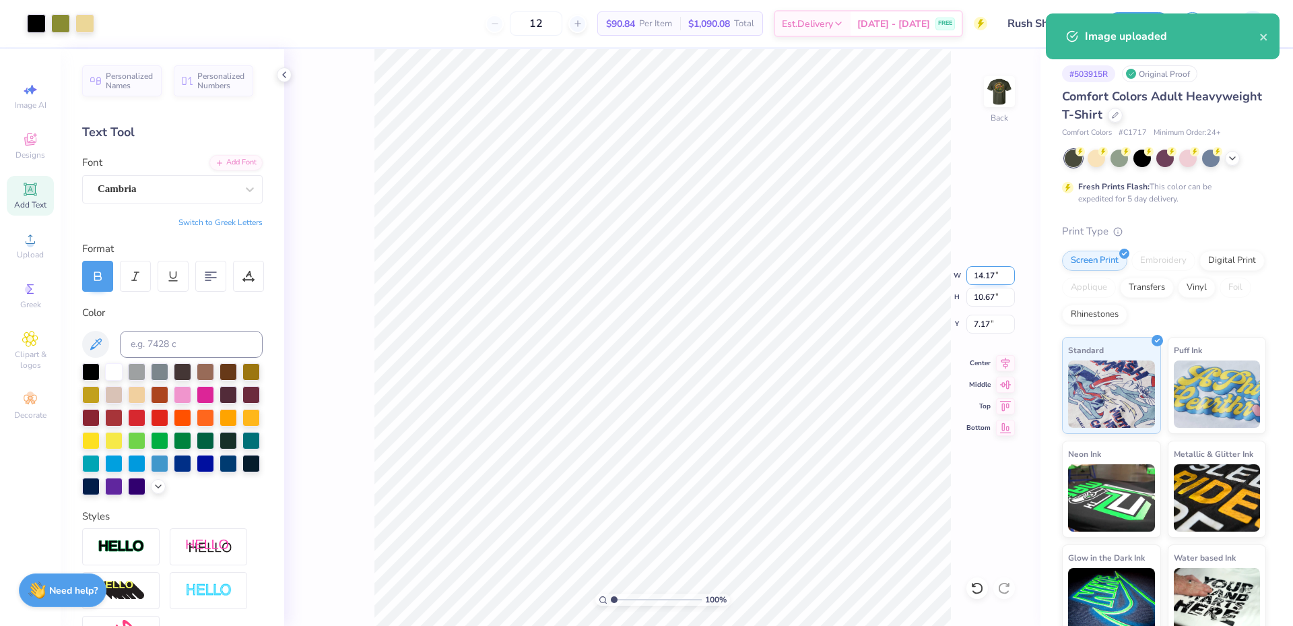
click at [991, 277] on input "14.17" at bounding box center [990, 275] width 48 height 19
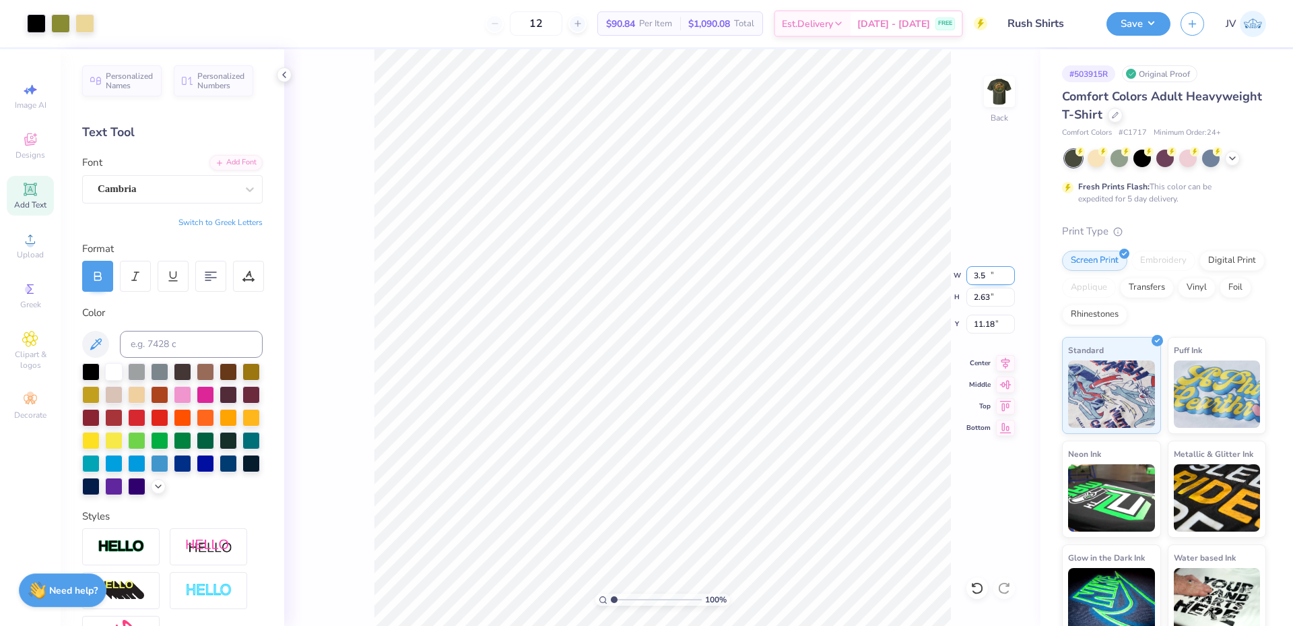
type input "3.50"
type input "2.63"
type input "11.18"
click at [982, 322] on input "11.18" at bounding box center [990, 323] width 48 height 19
click at [983, 322] on input "11.18" at bounding box center [990, 323] width 48 height 19
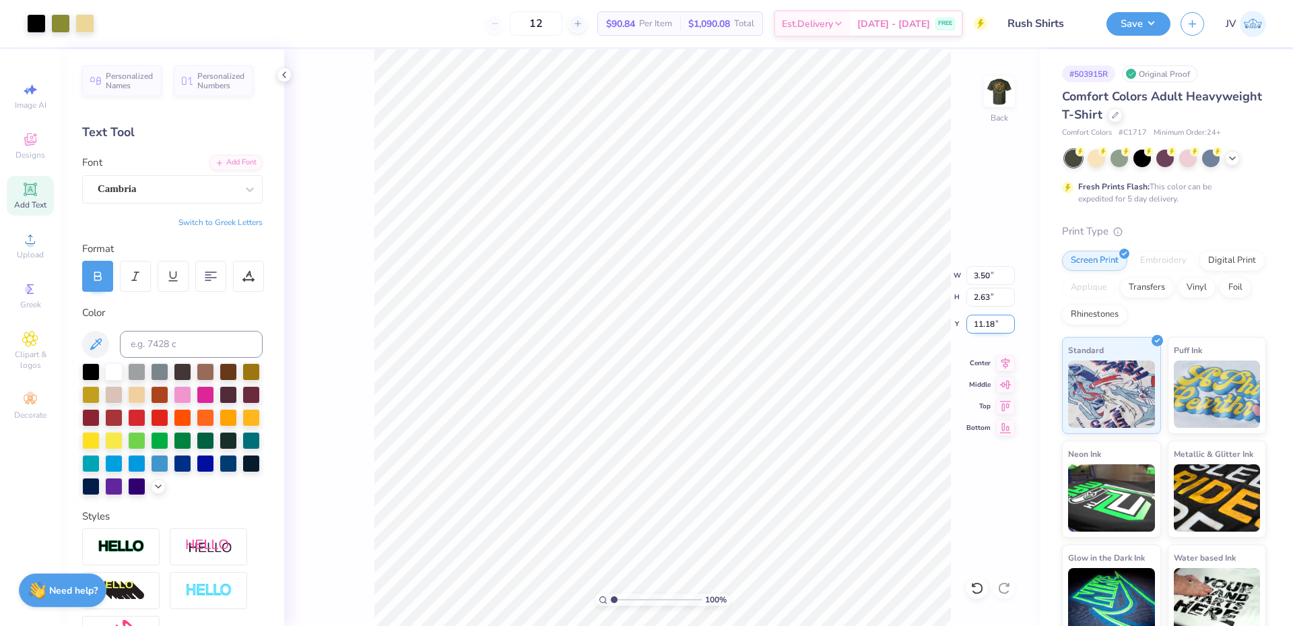
click at [983, 322] on input "11.18" at bounding box center [990, 323] width 48 height 19
type input "3.00"
type input "1.71"
click at [620, 597] on input "range" at bounding box center [656, 599] width 91 height 12
type input "5.76"
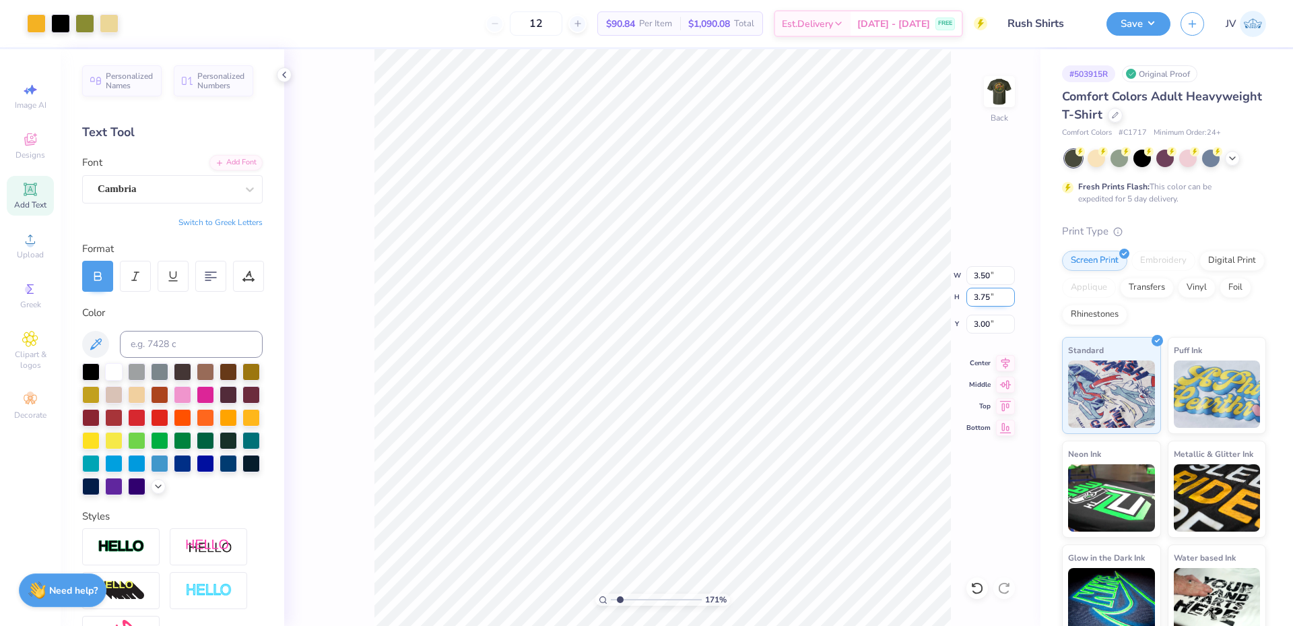
click at [982, 298] on input "3.75" at bounding box center [990, 297] width 48 height 19
type input "3.5"
type input "3.27"
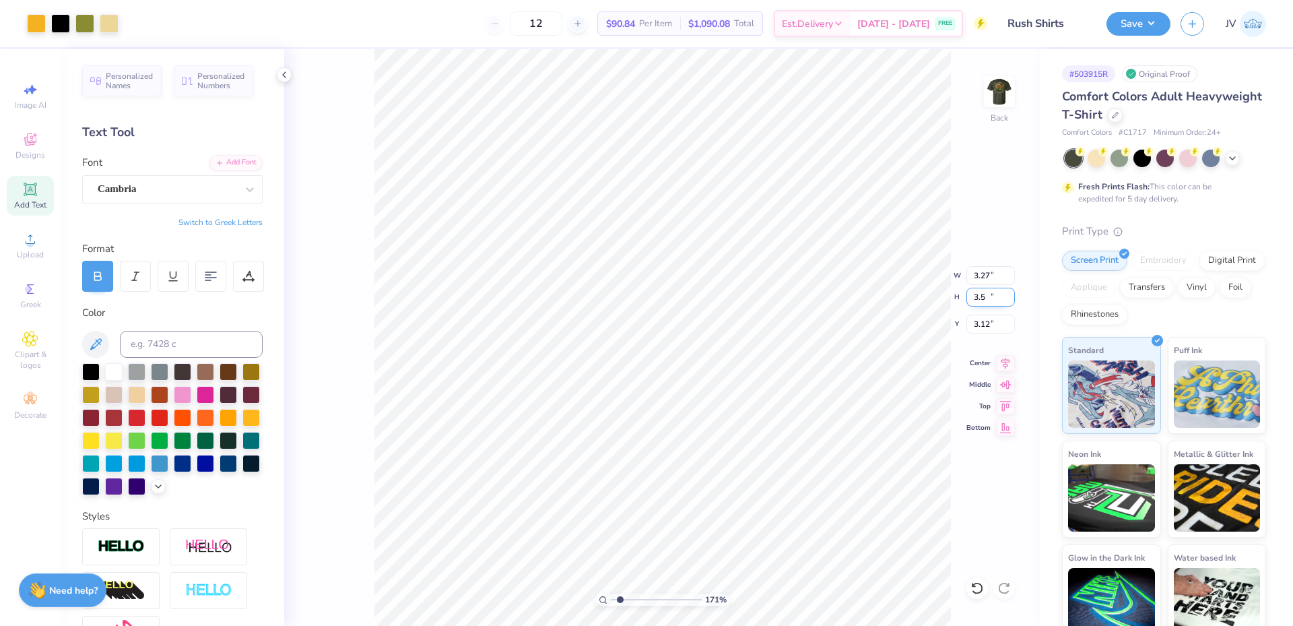
type input "3.50"
click at [688, 339] on li "Group" at bounding box center [712, 338] width 106 height 26
click at [980, 324] on input "3.12" at bounding box center [990, 323] width 48 height 19
drag, startPoint x: 980, startPoint y: 324, endPoint x: 995, endPoint y: 321, distance: 15.2
click at [995, 321] on input "3.12" at bounding box center [990, 323] width 48 height 19
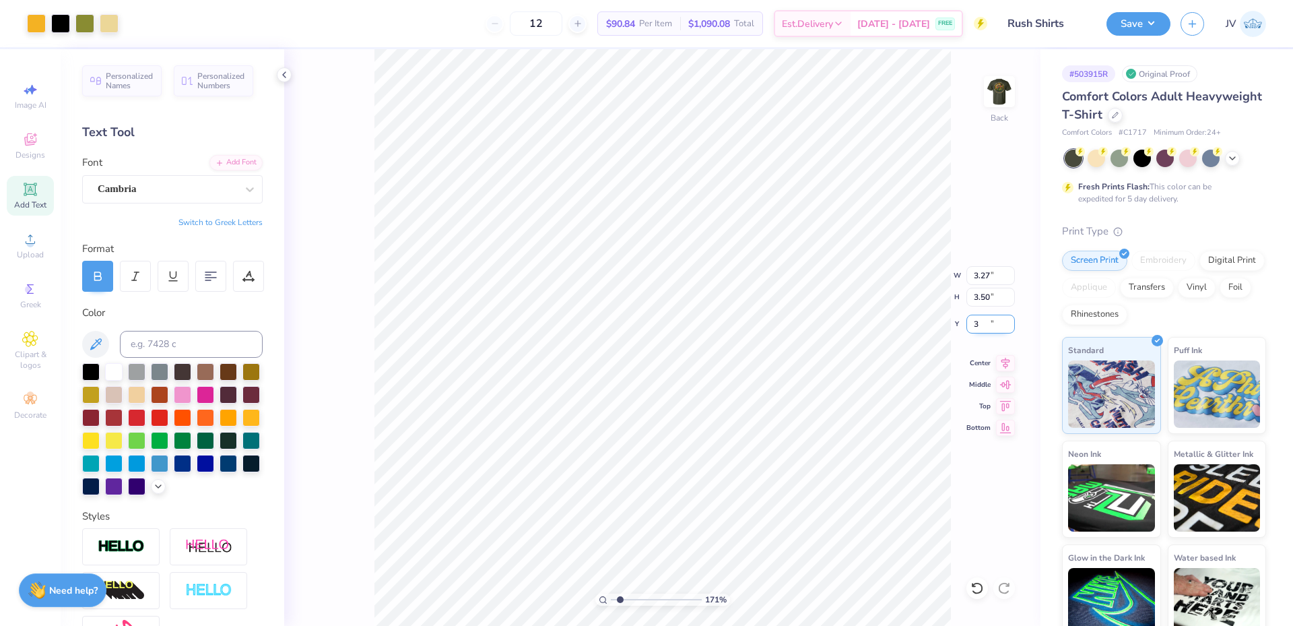
type input "3.00"
drag, startPoint x: 620, startPoint y: 597, endPoint x: 604, endPoint y: 597, distance: 15.5
click at [611, 597] on input "range" at bounding box center [656, 599] width 91 height 12
type input "1.18"
click at [1154, 15] on button "Save" at bounding box center [1138, 22] width 64 height 24
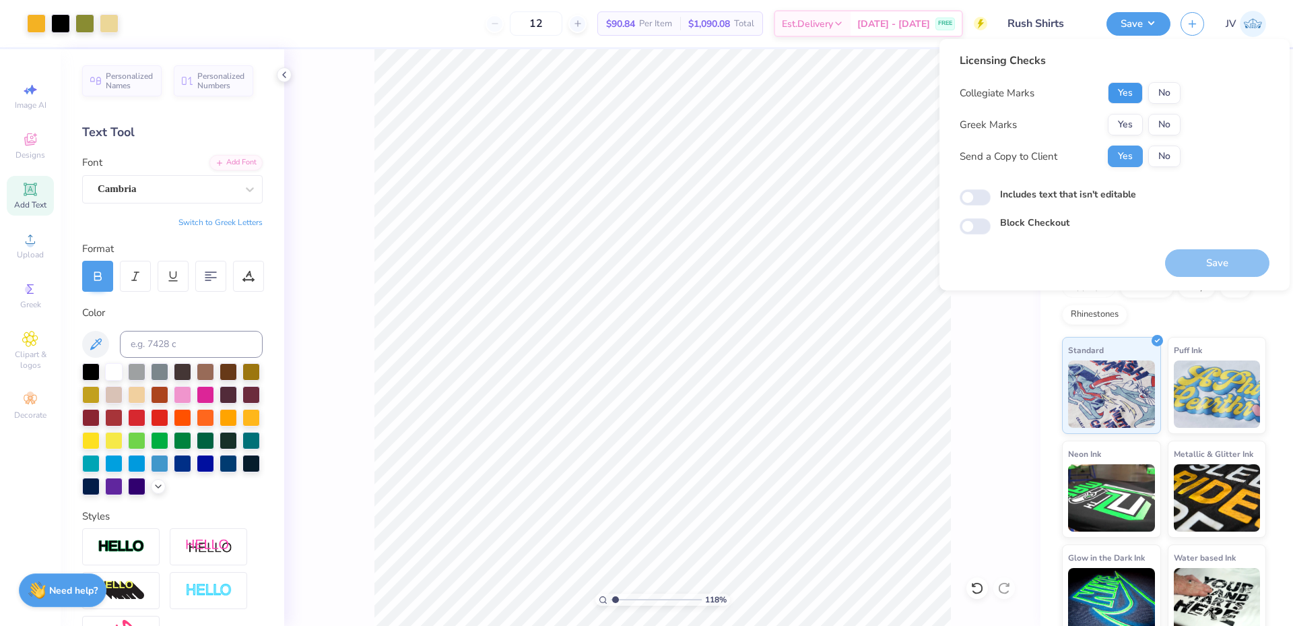
click at [1124, 96] on button "Yes" at bounding box center [1125, 93] width 35 height 22
click at [1127, 116] on button "Yes" at bounding box center [1125, 125] width 35 height 22
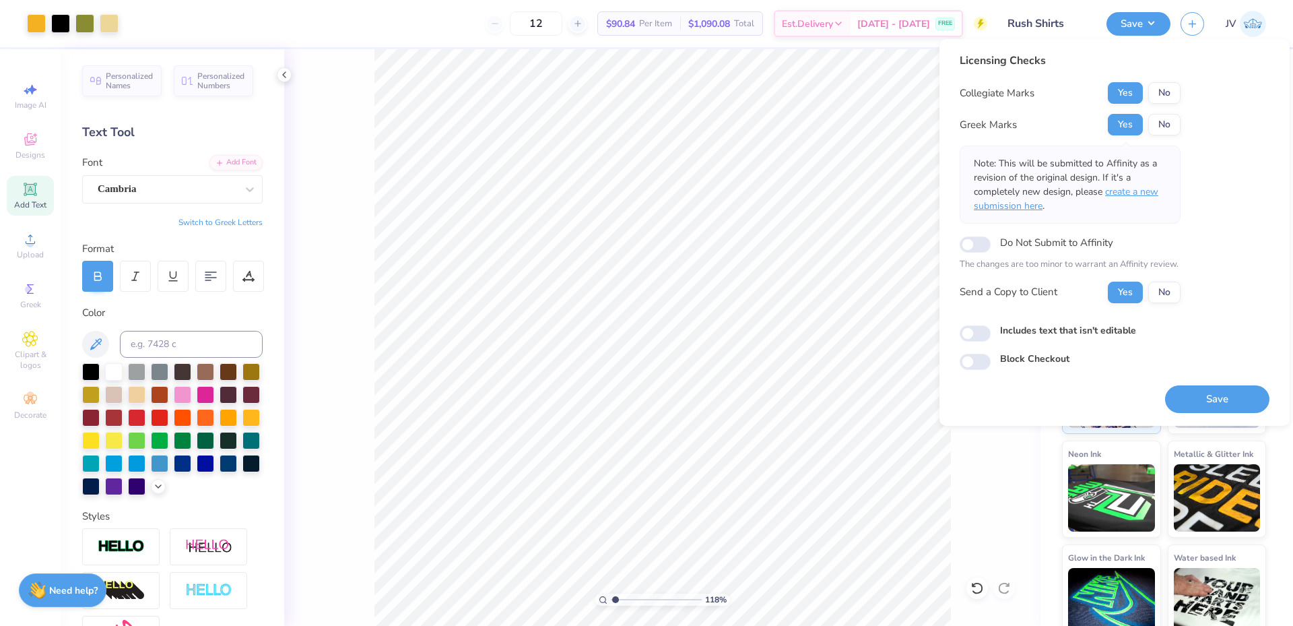
click at [1123, 194] on span "create a new submission here" at bounding box center [1066, 198] width 185 height 27
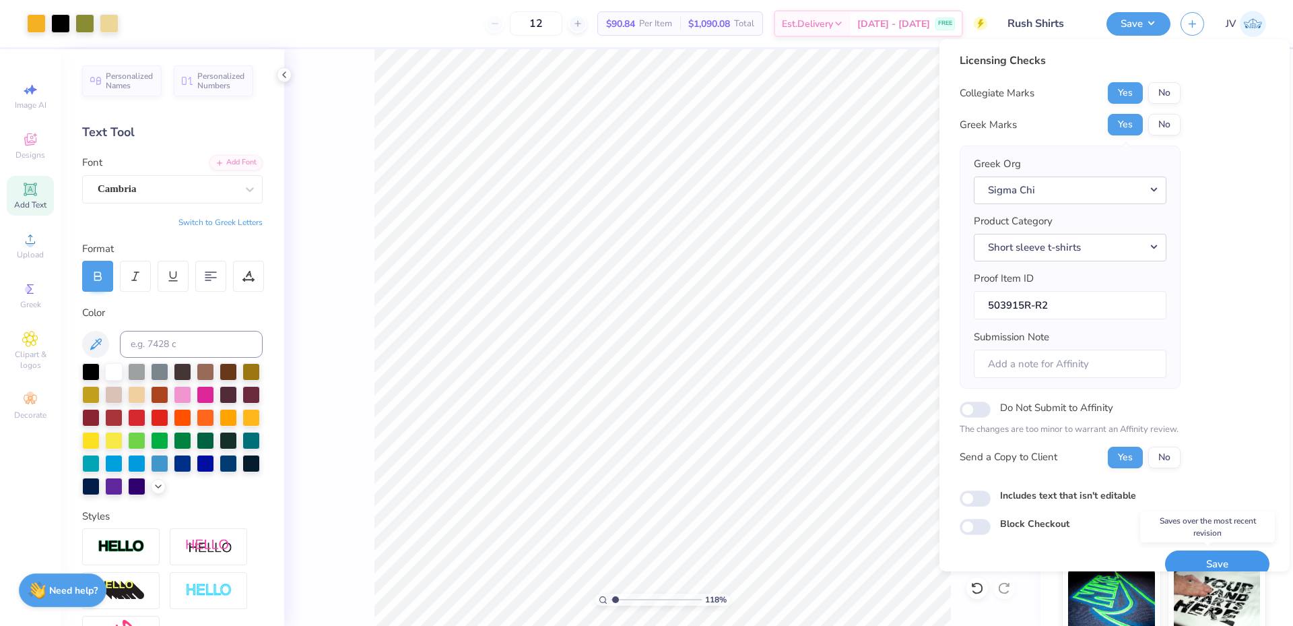
click at [1191, 565] on button "Save" at bounding box center [1217, 564] width 104 height 28
